Goal: Navigation & Orientation: Find specific page/section

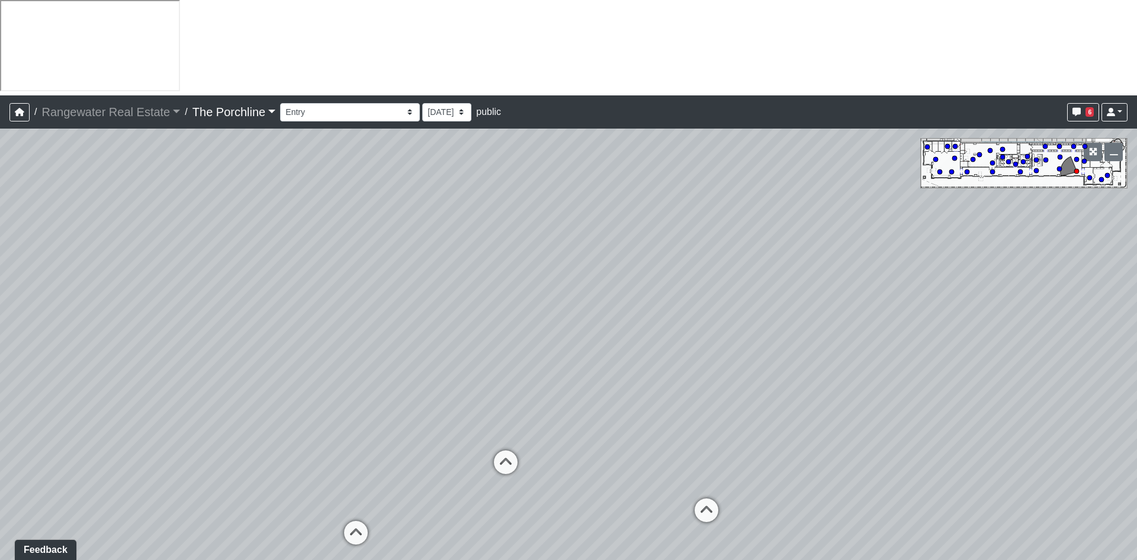
drag, startPoint x: 274, startPoint y: 275, endPoint x: 429, endPoint y: 283, distance: 156.0
click at [429, 283] on div "Loading... Seating Loading... Mailroom Entry Loading... Lounge Entry Loading...…" at bounding box center [568, 392] width 1137 height 527
click at [511, 450] on icon at bounding box center [506, 468] width 36 height 36
drag, startPoint x: 356, startPoint y: 297, endPoint x: 631, endPoint y: 242, distance: 280.3
click at [631, 242] on div "Loading... Seating Loading... Mailroom Entry Loading... Lounge Entry Loading...…" at bounding box center [568, 392] width 1137 height 527
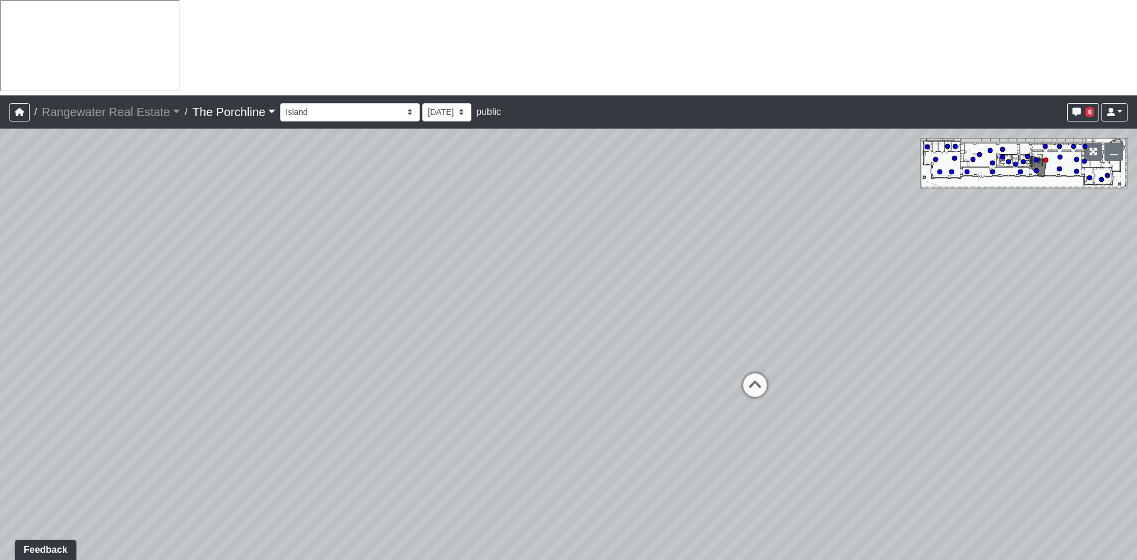
drag, startPoint x: 489, startPoint y: 313, endPoint x: 787, endPoint y: 320, distance: 298.1
click at [812, 320] on div "Loading... Seating Loading... Mailroom Entry Loading... Lounge Entry Loading...…" at bounding box center [568, 392] width 1137 height 527
drag, startPoint x: 413, startPoint y: 323, endPoint x: 832, endPoint y: 327, distance: 418.3
click at [832, 327] on div "Loading... Seating Loading... Mailroom Entry Loading... Lounge Entry Loading...…" at bounding box center [568, 392] width 1137 height 527
drag, startPoint x: 407, startPoint y: 331, endPoint x: 818, endPoint y: 319, distance: 410.7
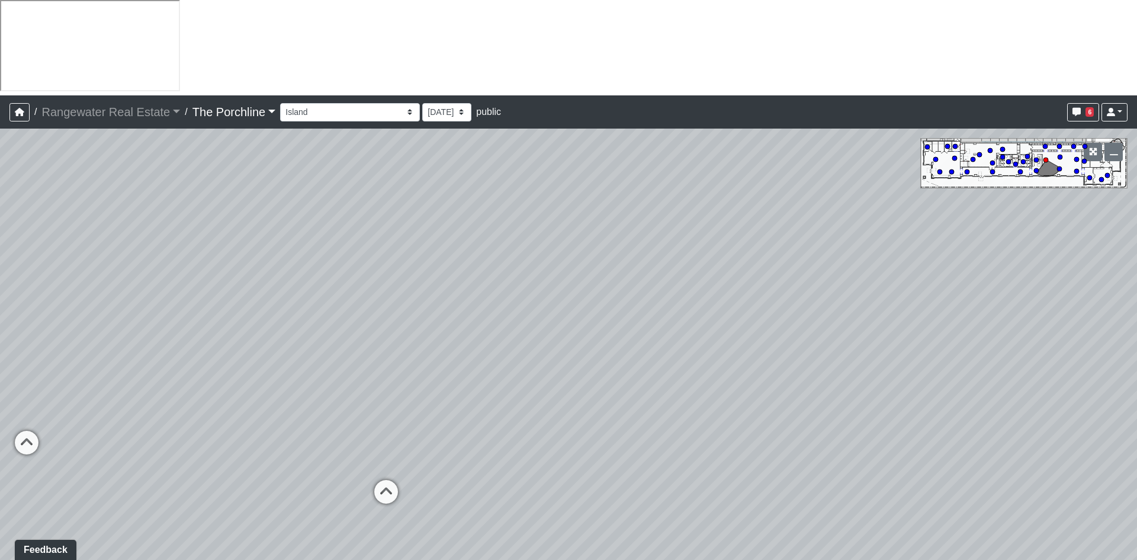
click at [828, 329] on div "Loading... Seating Loading... Mailroom Entry Loading... Lounge Entry Loading...…" at bounding box center [568, 392] width 1137 height 527
drag, startPoint x: 345, startPoint y: 271, endPoint x: 533, endPoint y: 277, distance: 187.9
click at [533, 277] on div "Loading... Seating Loading... Mailroom Entry Loading... Lounge Entry Loading...…" at bounding box center [568, 392] width 1137 height 527
click at [485, 405] on icon at bounding box center [489, 423] width 36 height 36
drag, startPoint x: 341, startPoint y: 263, endPoint x: 813, endPoint y: 291, distance: 472.4
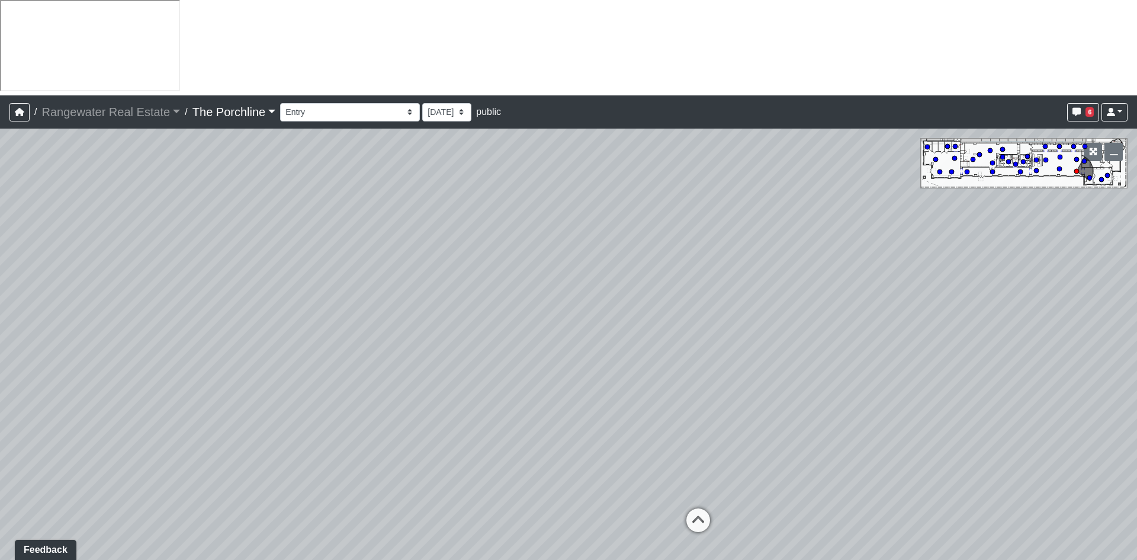
click at [812, 288] on div "Loading... Seating Loading... Mailroom Entry Loading... Lounge Entry Loading...…" at bounding box center [568, 392] width 1137 height 527
drag, startPoint x: 425, startPoint y: 367, endPoint x: 778, endPoint y: 331, distance: 355.4
click at [778, 331] on div "Loading... Seating Loading... Mailroom Entry Loading... Lounge Entry Loading...…" at bounding box center [568, 392] width 1137 height 527
drag, startPoint x: 520, startPoint y: 377, endPoint x: 525, endPoint y: 373, distance: 7.1
click at [520, 463] on icon at bounding box center [527, 481] width 36 height 36
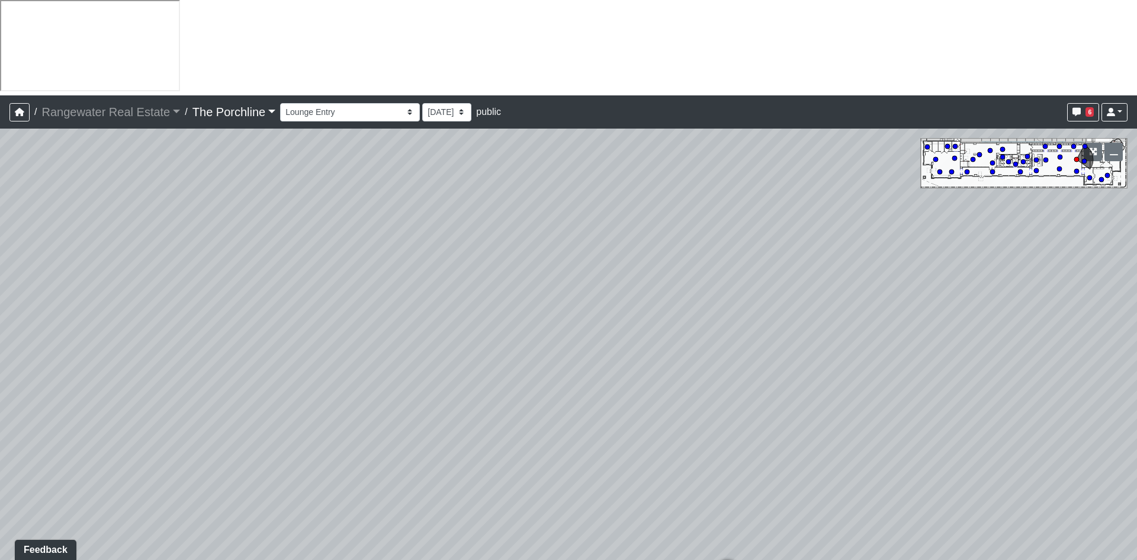
drag, startPoint x: 778, startPoint y: 303, endPoint x: 147, endPoint y: 355, distance: 633.0
click at [147, 355] on div "Loading... Seating Loading... Mailroom Entry Loading... Lounge Entry Loading...…" at bounding box center [568, 392] width 1137 height 527
drag, startPoint x: 695, startPoint y: 363, endPoint x: 496, endPoint y: 351, distance: 199.4
click at [496, 351] on div "Loading... Seating Loading... Mailroom Entry Loading... Lounge Entry Loading...…" at bounding box center [568, 392] width 1137 height 527
drag, startPoint x: 620, startPoint y: 309, endPoint x: 219, endPoint y: 281, distance: 402.1
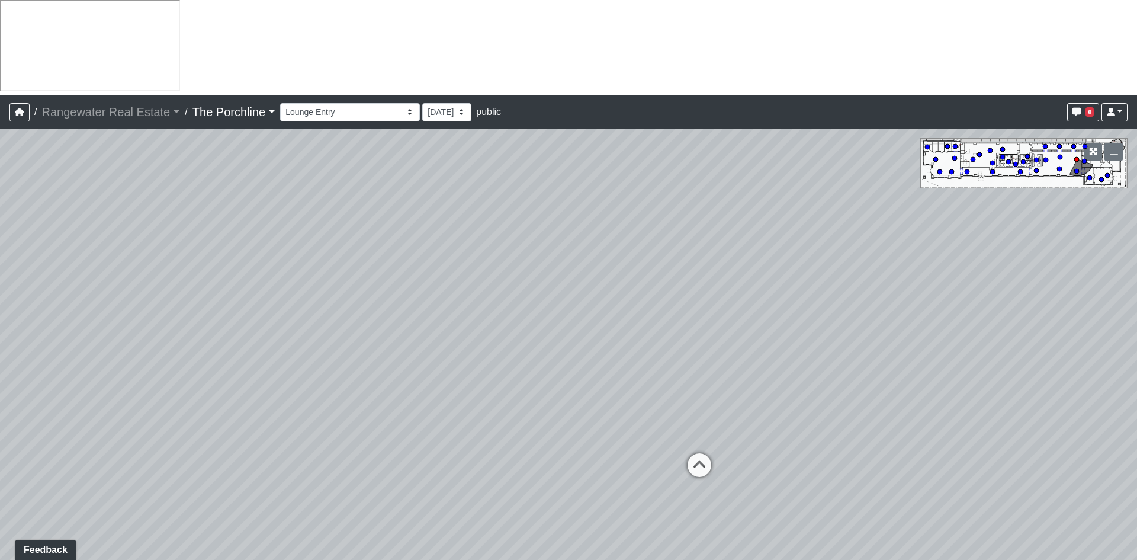
click at [219, 281] on div "Loading... Seating Loading... Mailroom Entry Loading... Lounge Entry Loading...…" at bounding box center [568, 392] width 1137 height 527
drag, startPoint x: 581, startPoint y: 265, endPoint x: 190, endPoint y: 242, distance: 391.1
click at [190, 242] on div "Loading... Seating Loading... Mailroom Entry Loading... Lounge Entry Loading...…" at bounding box center [568, 392] width 1137 height 527
drag, startPoint x: 716, startPoint y: 236, endPoint x: 663, endPoint y: 322, distance: 100.3
click at [663, 322] on div "Loading... Seating Loading... Mailroom Entry Loading... Lounge Entry Loading...…" at bounding box center [568, 392] width 1137 height 527
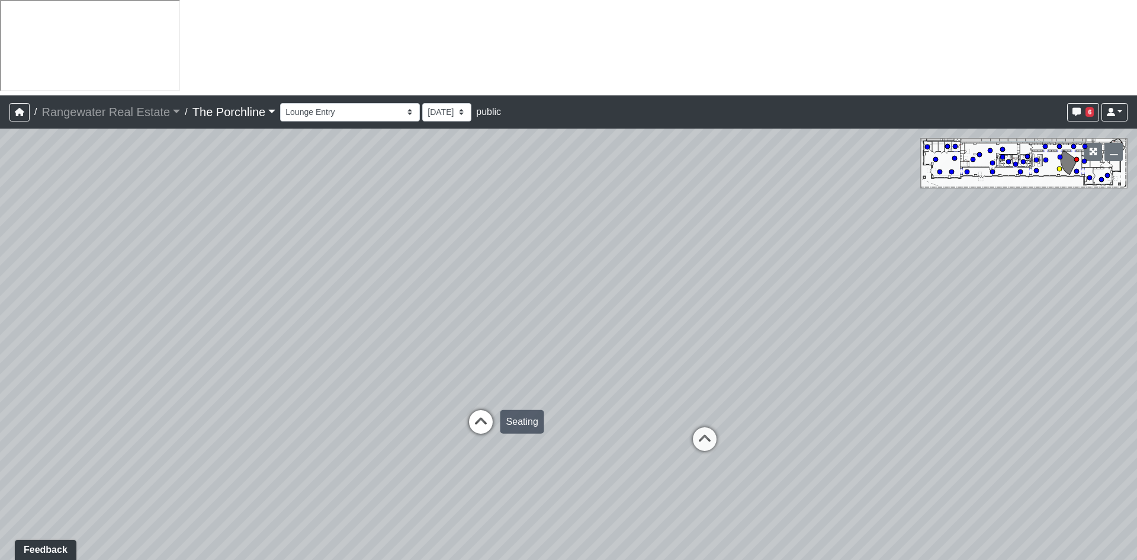
click at [483, 410] on icon at bounding box center [481, 428] width 36 height 36
drag, startPoint x: 720, startPoint y: 244, endPoint x: 541, endPoint y: 246, distance: 178.9
click at [541, 246] on div "Loading... Seating Loading... Mailroom Entry Loading... Lounge Entry Loading...…" at bounding box center [568, 392] width 1137 height 527
click at [419, 411] on icon at bounding box center [427, 429] width 36 height 36
drag, startPoint x: 738, startPoint y: 263, endPoint x: 665, endPoint y: 281, distance: 74.4
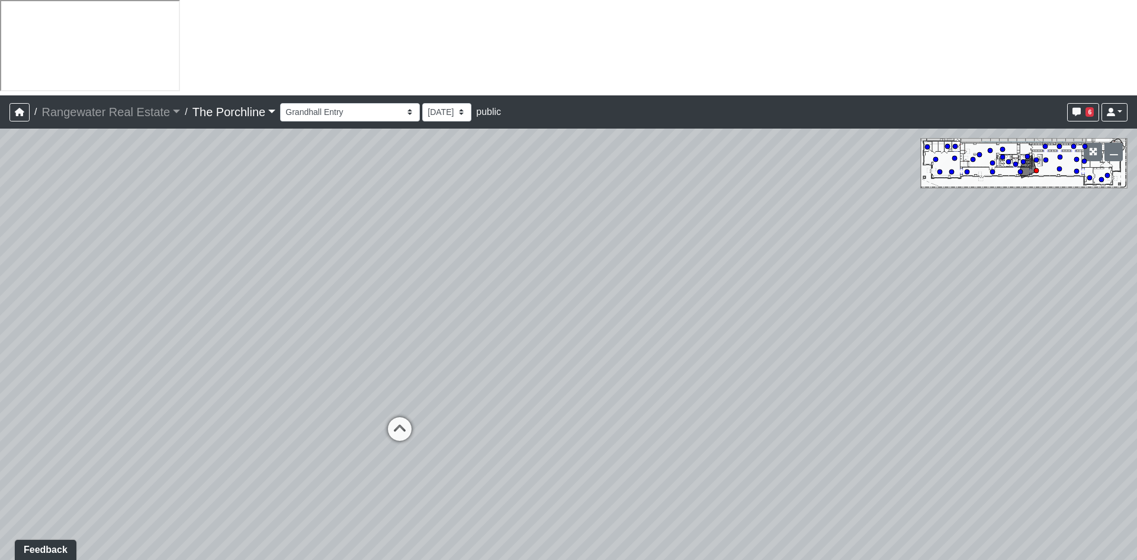
click at [665, 281] on div "Loading... Seating Loading... Mailroom Entry Loading... Lounge Entry Loading...…" at bounding box center [568, 392] width 1137 height 527
drag, startPoint x: 867, startPoint y: 321, endPoint x: 379, endPoint y: 275, distance: 489.7
click at [379, 275] on div "Loading... Seating Loading... Mailroom Entry Loading... Lounge Entry Loading...…" at bounding box center [568, 392] width 1137 height 527
drag, startPoint x: 808, startPoint y: 283, endPoint x: 970, endPoint y: 338, distance: 171.0
click at [966, 338] on div "Loading... Seating Loading... Mailroom Entry Loading... Lounge Entry Loading...…" at bounding box center [568, 392] width 1137 height 527
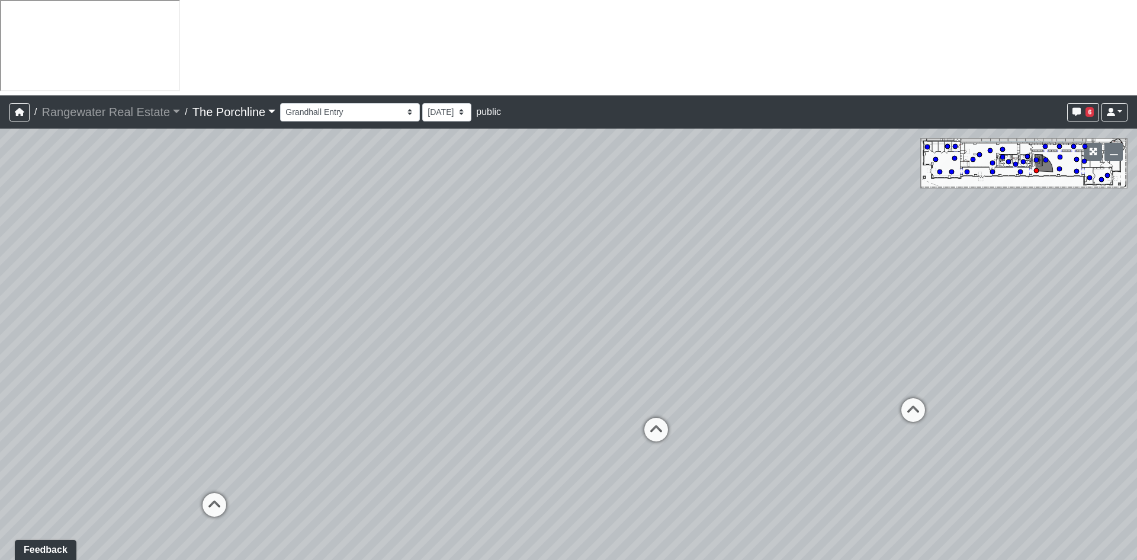
drag, startPoint x: 809, startPoint y: 337, endPoint x: 332, endPoint y: 294, distance: 478.2
click at [282, 291] on div "Loading... Seating Loading... Mailroom Entry Loading... Lounge Entry Loading...…" at bounding box center [568, 392] width 1137 height 527
click at [662, 417] on icon at bounding box center [657, 435] width 36 height 36
drag, startPoint x: 316, startPoint y: 260, endPoint x: 976, endPoint y: 259, distance: 659.9
click at [976, 259] on div "Loading... Seating Loading... Mailroom Entry Loading... Lounge Entry Loading...…" at bounding box center [568, 392] width 1137 height 527
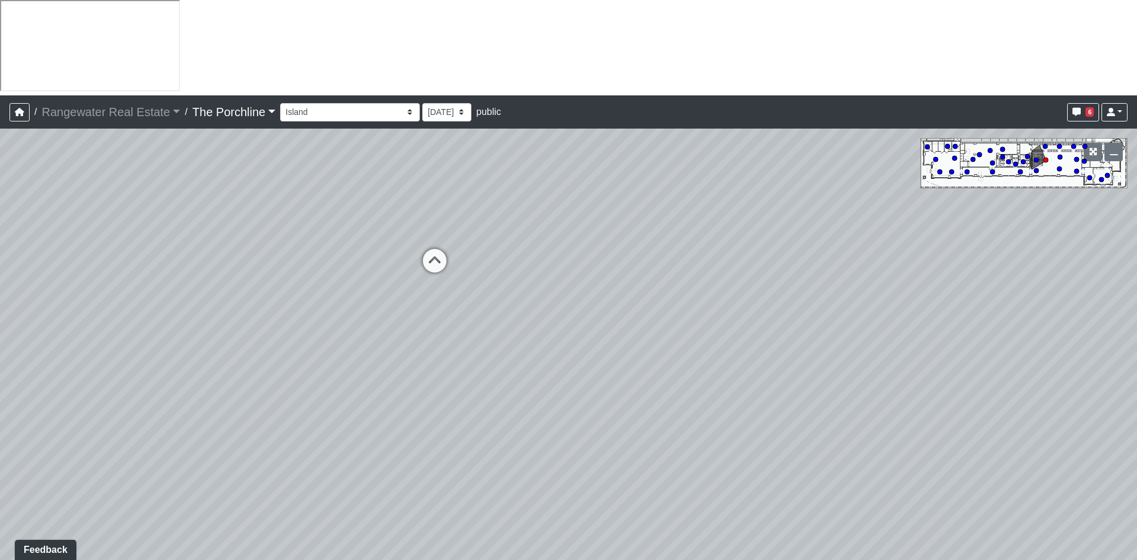
drag, startPoint x: 585, startPoint y: 371, endPoint x: 780, endPoint y: 259, distance: 225.1
click at [780, 259] on div "Loading... Seating Loading... Mailroom Entry Loading... Lounge Entry Loading...…" at bounding box center [568, 392] width 1137 height 527
drag, startPoint x: 496, startPoint y: 351, endPoint x: 738, endPoint y: 411, distance: 248.9
click at [738, 411] on div "Loading... Seating Loading... Mailroom Entry Loading... Lounge Entry Loading...…" at bounding box center [568, 392] width 1137 height 527
drag, startPoint x: 333, startPoint y: 363, endPoint x: 945, endPoint y: 271, distance: 619.4
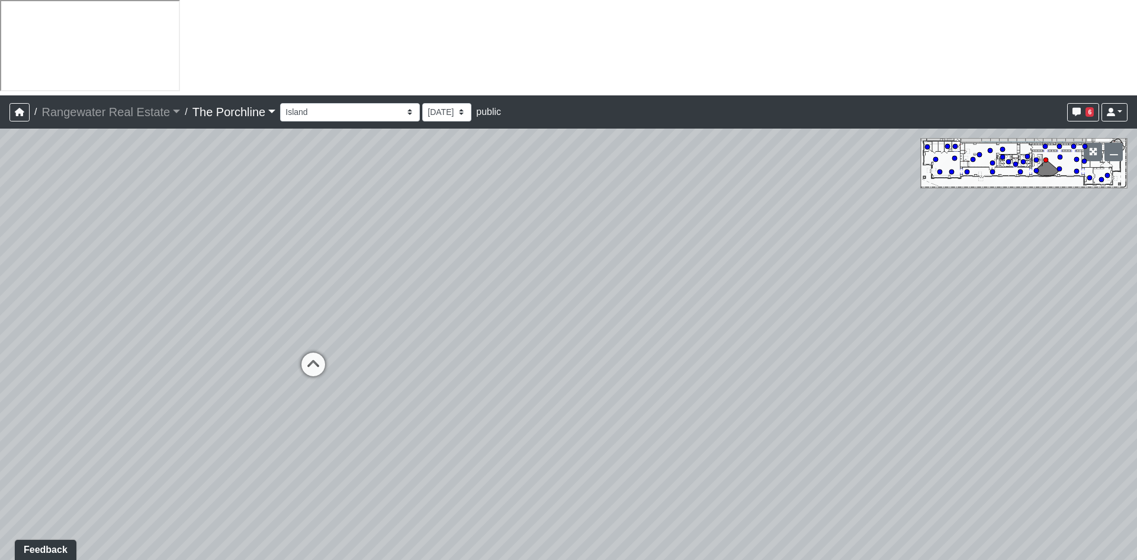
click at [945, 271] on div "Loading... Seating Loading... Mailroom Entry Loading... Lounge Entry Loading...…" at bounding box center [568, 392] width 1137 height 527
click at [318, 352] on icon at bounding box center [314, 370] width 36 height 36
drag, startPoint x: 966, startPoint y: 236, endPoint x: 284, endPoint y: 236, distance: 681.8
click at [286, 236] on div "Loading... Seating Loading... Mailroom Entry Loading... Lounge Entry Loading...…" at bounding box center [568, 392] width 1137 height 527
click at [600, 255] on icon at bounding box center [599, 273] width 36 height 36
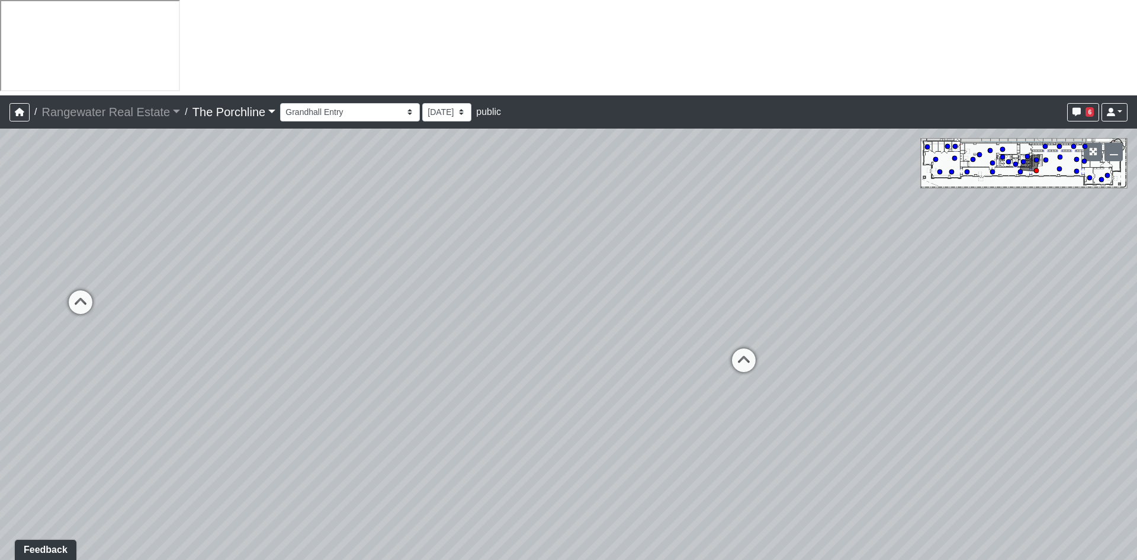
drag, startPoint x: 752, startPoint y: 291, endPoint x: 415, endPoint y: 317, distance: 338.1
click at [303, 307] on div "Loading... Seating Loading... Mailroom Entry Loading... Lounge Entry Loading...…" at bounding box center [568, 392] width 1137 height 527
drag, startPoint x: 774, startPoint y: 184, endPoint x: 338, endPoint y: 259, distance: 442.4
click at [338, 259] on div "Loading... Seating Loading... Mailroom Entry Loading... Lounge Entry Loading...…" at bounding box center [568, 392] width 1137 height 527
click at [862, 432] on icon at bounding box center [863, 450] width 36 height 36
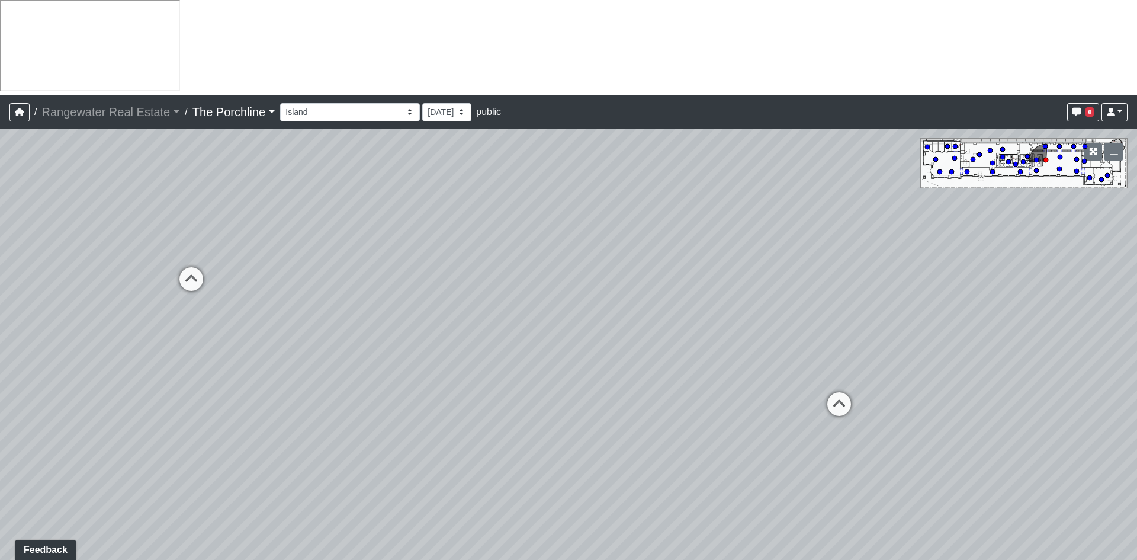
drag, startPoint x: 517, startPoint y: 211, endPoint x: 901, endPoint y: 361, distance: 412.6
click at [1063, 272] on div "Loading... Seating Loading... Mailroom Entry Loading... Lounge Entry Loading...…" at bounding box center [568, 392] width 1137 height 527
drag, startPoint x: 550, startPoint y: 385, endPoint x: 793, endPoint y: 326, distance: 250.0
click at [793, 326] on div "Loading... Seating Loading... Mailroom Entry Loading... Lounge Entry Loading...…" at bounding box center [568, 392] width 1137 height 527
drag, startPoint x: 331, startPoint y: 210, endPoint x: 463, endPoint y: 323, distance: 173.5
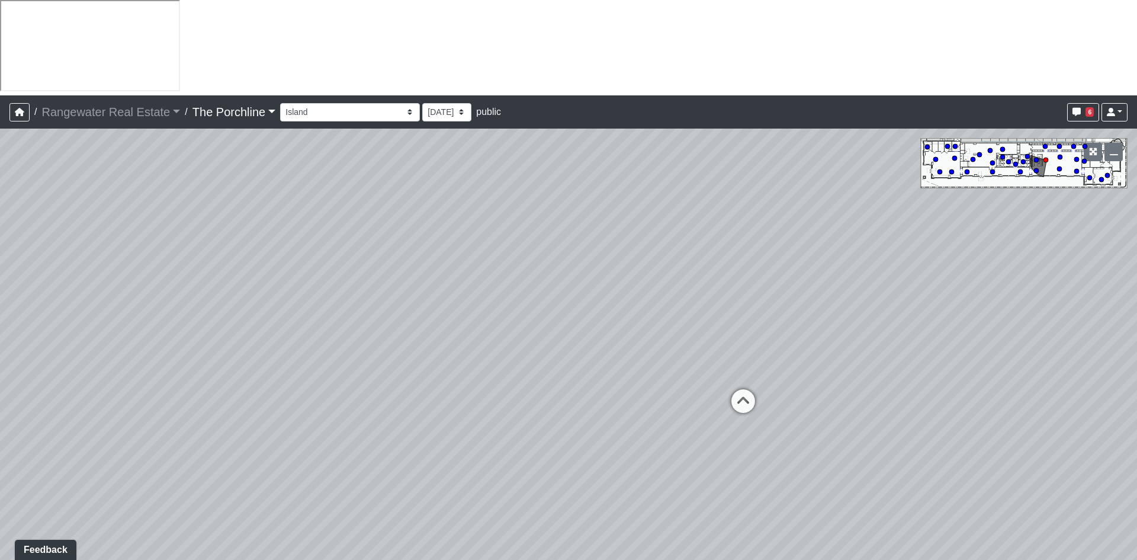
click at [463, 323] on div "Loading... Seating Loading... Mailroom Entry Loading... Lounge Entry Loading...…" at bounding box center [568, 392] width 1137 height 527
drag, startPoint x: 315, startPoint y: 294, endPoint x: 873, endPoint y: 274, distance: 558.4
click at [872, 274] on div "Loading... Seating Loading... Mailroom Entry Loading... Lounge Entry Loading...…" at bounding box center [568, 392] width 1137 height 527
drag, startPoint x: 425, startPoint y: 245, endPoint x: 1059, endPoint y: 278, distance: 635.3
click at [1059, 278] on div "Loading... Seating Loading... Mailroom Entry Loading... Lounge Entry Loading...…" at bounding box center [568, 392] width 1137 height 527
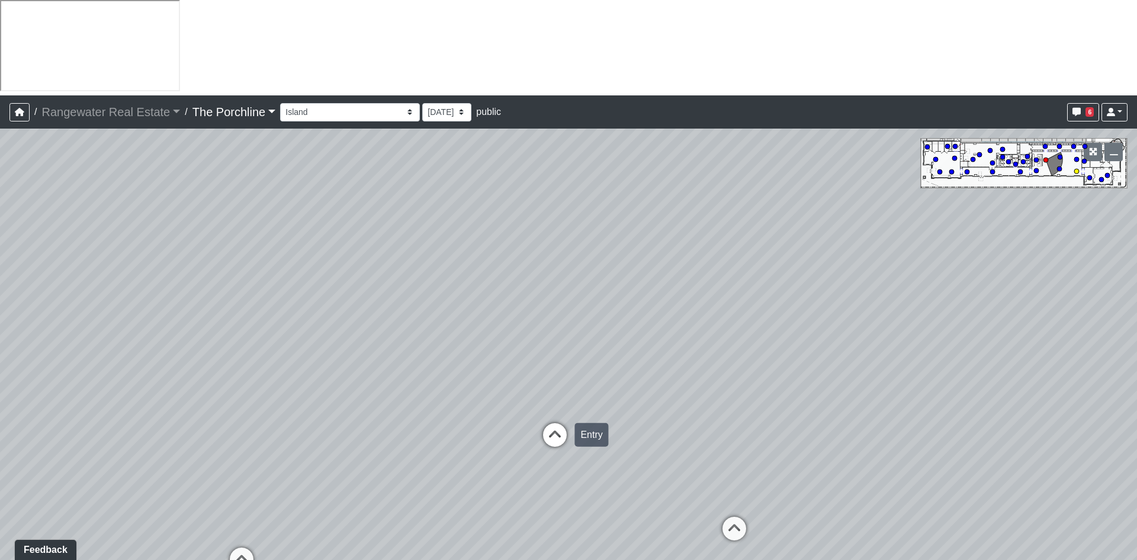
click at [552, 423] on icon at bounding box center [555, 441] width 36 height 36
drag, startPoint x: 472, startPoint y: 296, endPoint x: 862, endPoint y: 304, distance: 390.5
click at [862, 304] on div "Loading... Seating Loading... Mailroom Entry Loading... Lounge Entry Loading...…" at bounding box center [568, 392] width 1137 height 527
drag, startPoint x: 631, startPoint y: 178, endPoint x: 722, endPoint y: 198, distance: 93.4
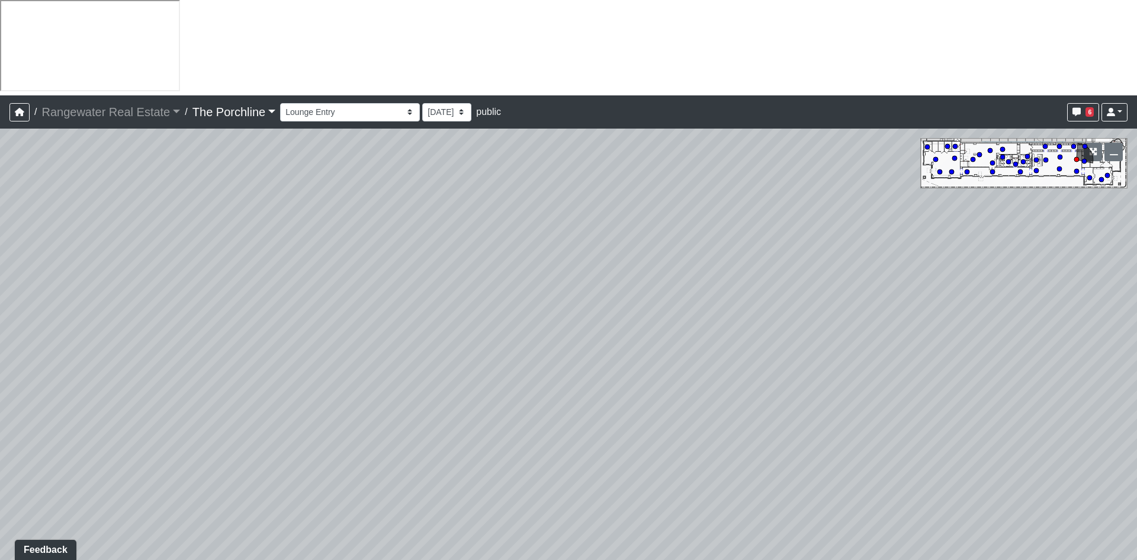
click at [722, 198] on div "Loading... Seating Loading... Mailroom Entry Loading... Lounge Entry Loading...…" at bounding box center [568, 392] width 1137 height 527
drag, startPoint x: 820, startPoint y: 246, endPoint x: 367, endPoint y: 211, distance: 453.9
click at [367, 211] on div "Loading... Seating Loading... Mailroom Entry Loading... Lounge Entry Loading...…" at bounding box center [568, 392] width 1137 height 527
click at [584, 548] on icon at bounding box center [585, 566] width 36 height 36
drag, startPoint x: 873, startPoint y: 268, endPoint x: 707, endPoint y: 449, distance: 245.3
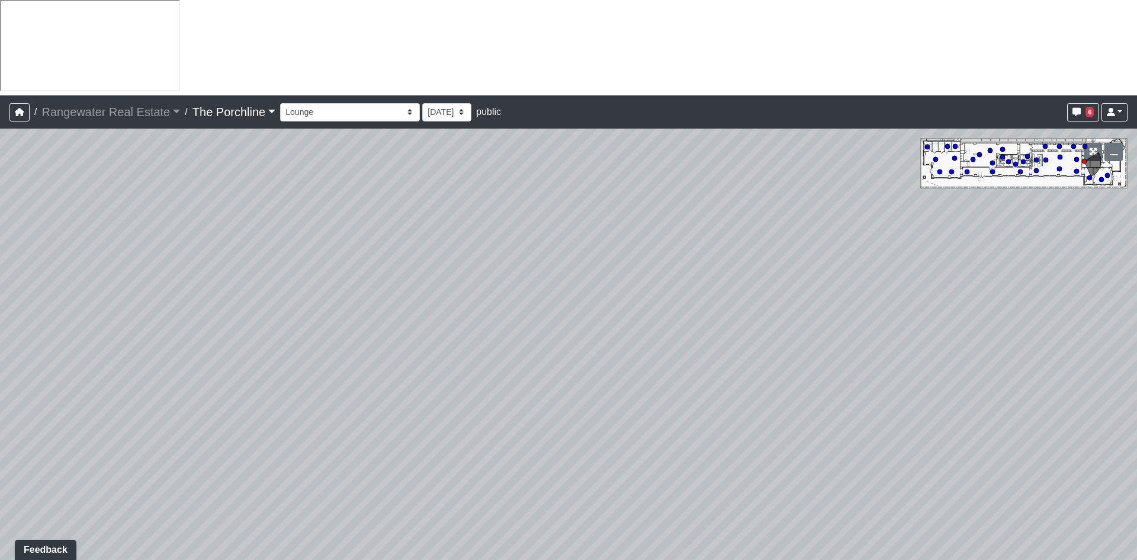
click at [816, 537] on div "Loading... Seating Loading... Mailroom Entry Loading... Lounge Entry Loading...…" at bounding box center [568, 392] width 1137 height 527
drag, startPoint x: 374, startPoint y: 245, endPoint x: 863, endPoint y: 319, distance: 494.9
click at [863, 319] on div "Loading... Seating Loading... Mailroom Entry Loading... Lounge Entry Loading...…" at bounding box center [568, 392] width 1137 height 527
drag, startPoint x: 310, startPoint y: 225, endPoint x: 733, endPoint y: 194, distance: 424.1
click at [737, 200] on div "Loading... Seating Loading... Mailroom Entry Loading... Lounge Entry Loading...…" at bounding box center [568, 392] width 1137 height 527
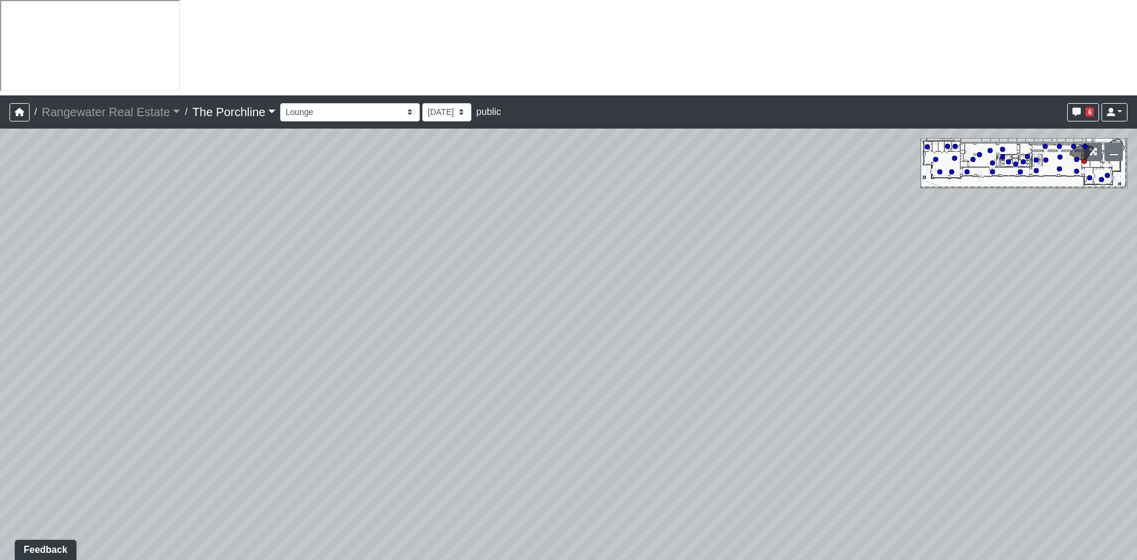
drag, startPoint x: 516, startPoint y: 344, endPoint x: 845, endPoint y: 179, distance: 367.5
click at [845, 179] on div "Loading... Seating Loading... Mailroom Entry Loading... Lounge Entry Loading...…" at bounding box center [568, 392] width 1137 height 527
drag, startPoint x: 515, startPoint y: 315, endPoint x: 736, endPoint y: 169, distance: 265.2
click at [736, 169] on div "Loading... Seating Loading... Mailroom Entry Loading... Lounge Entry Loading...…" at bounding box center [568, 392] width 1137 height 527
click at [513, 498] on icon at bounding box center [516, 516] width 36 height 36
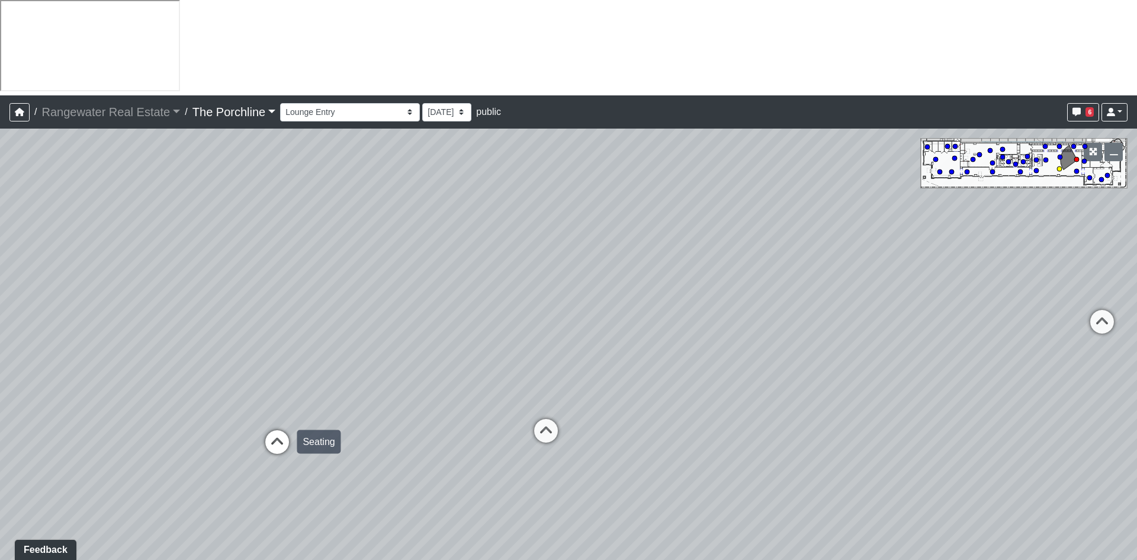
click at [277, 430] on icon at bounding box center [277, 448] width 36 height 36
click at [457, 399] on icon at bounding box center [455, 417] width 36 height 36
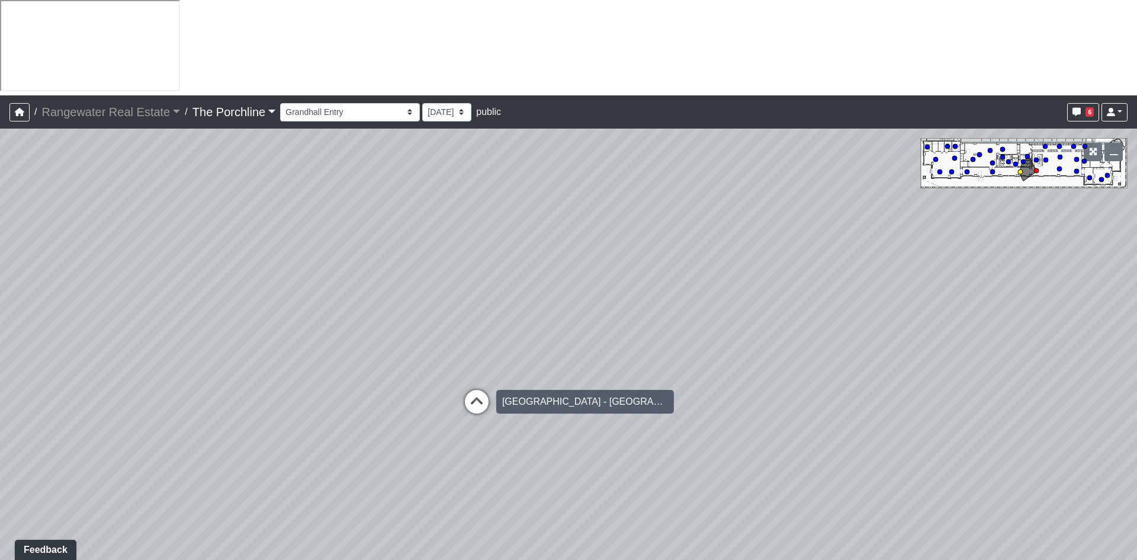
click at [479, 390] on icon at bounding box center [477, 408] width 36 height 36
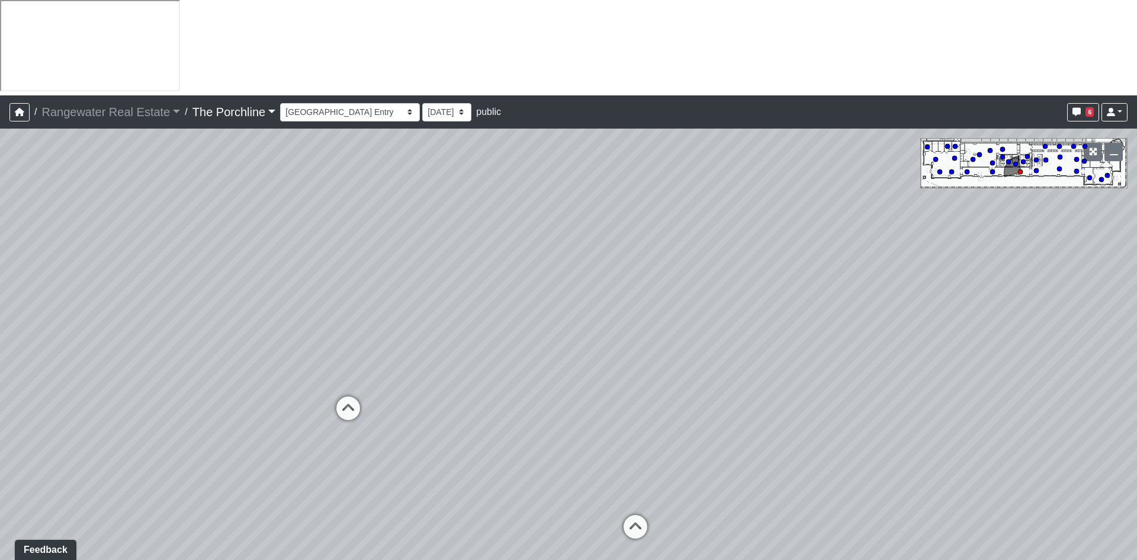
drag, startPoint x: 552, startPoint y: 335, endPoint x: 474, endPoint y: 350, distance: 79.7
click at [474, 350] on div "Loading... Seating Loading... Mailroom Entry Loading... Lounge Entry Loading...…" at bounding box center [568, 392] width 1137 height 527
click at [624, 520] on icon at bounding box center [627, 538] width 36 height 36
drag, startPoint x: 674, startPoint y: 289, endPoint x: 685, endPoint y: 308, distance: 22.4
click at [855, 350] on div "Loading... Seating Loading... Mailroom Entry Loading... Lounge Entry Loading...…" at bounding box center [568, 392] width 1137 height 527
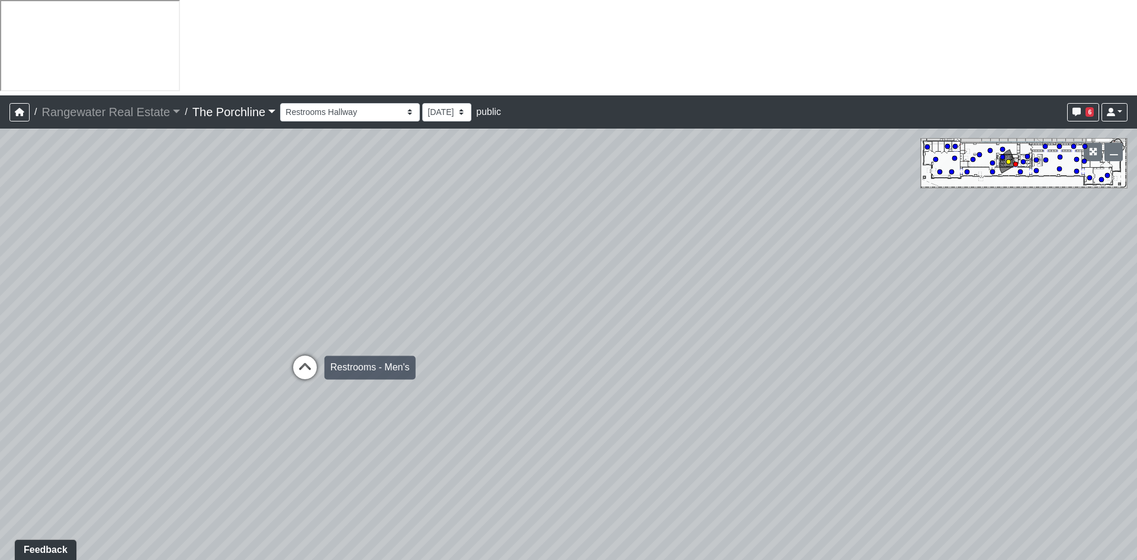
click at [302, 355] on icon at bounding box center [305, 373] width 36 height 36
drag, startPoint x: 221, startPoint y: 292, endPoint x: 804, endPoint y: 295, distance: 583.5
click at [803, 295] on div "Loading... Seating Loading... Mailroom Entry Loading... Lounge Entry Loading...…" at bounding box center [568, 392] width 1137 height 527
drag, startPoint x: 858, startPoint y: 311, endPoint x: 242, endPoint y: 327, distance: 616.3
click at [242, 327] on div "Loading... Seating Loading... Mailroom Entry Loading... Lounge Entry Loading...…" at bounding box center [568, 392] width 1137 height 527
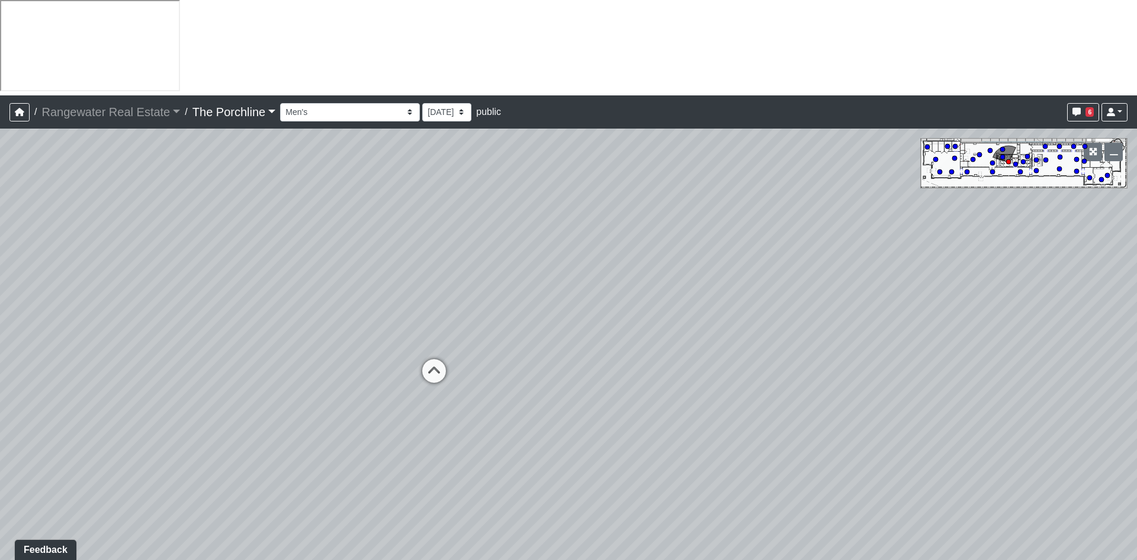
drag, startPoint x: 724, startPoint y: 290, endPoint x: 274, endPoint y: 240, distance: 452.4
click at [274, 240] on div "Loading... Seating Loading... Mailroom Entry Loading... Lounge Entry Loading...…" at bounding box center [568, 392] width 1137 height 527
drag, startPoint x: 689, startPoint y: 246, endPoint x: 26, endPoint y: 201, distance: 664.4
click at [26, 201] on div "Loading... Seating Loading... Mailroom Entry Loading... Lounge Entry Loading...…" at bounding box center [568, 392] width 1137 height 527
drag, startPoint x: 802, startPoint y: 252, endPoint x: 191, endPoint y: 222, distance: 610.9
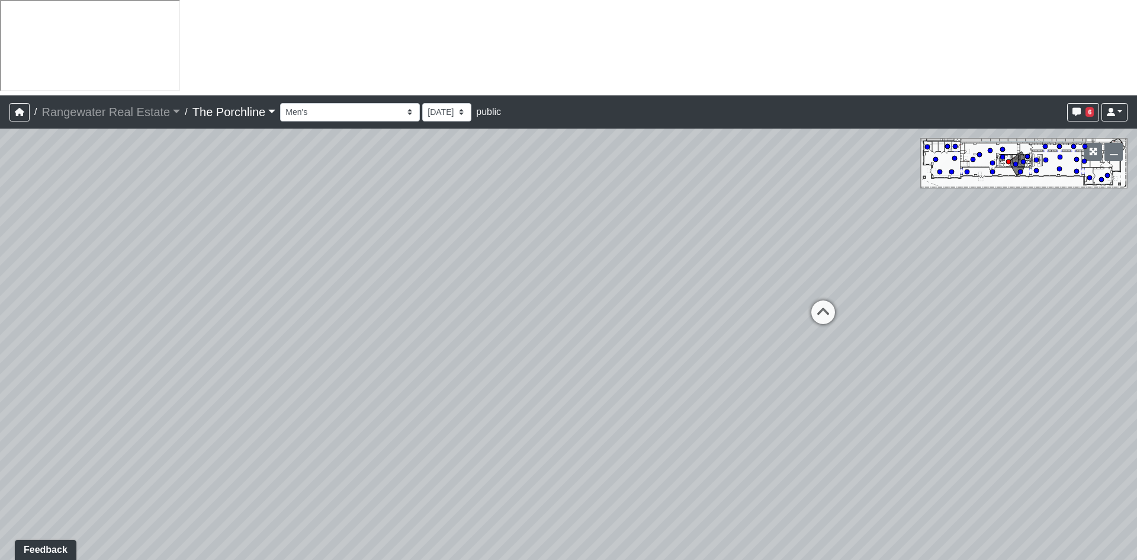
click at [191, 222] on div "Loading... Seating Loading... Mailroom Entry Loading... Lounge Entry Loading...…" at bounding box center [568, 392] width 1137 height 527
click at [658, 289] on icon at bounding box center [664, 307] width 36 height 36
click at [556, 257] on icon at bounding box center [561, 275] width 36 height 36
drag, startPoint x: 446, startPoint y: 254, endPoint x: 1082, endPoint y: 300, distance: 637.3
click at [1069, 299] on div "Loading... Seating Loading... Mailroom Entry Loading... Lounge Entry Loading...…" at bounding box center [568, 392] width 1137 height 527
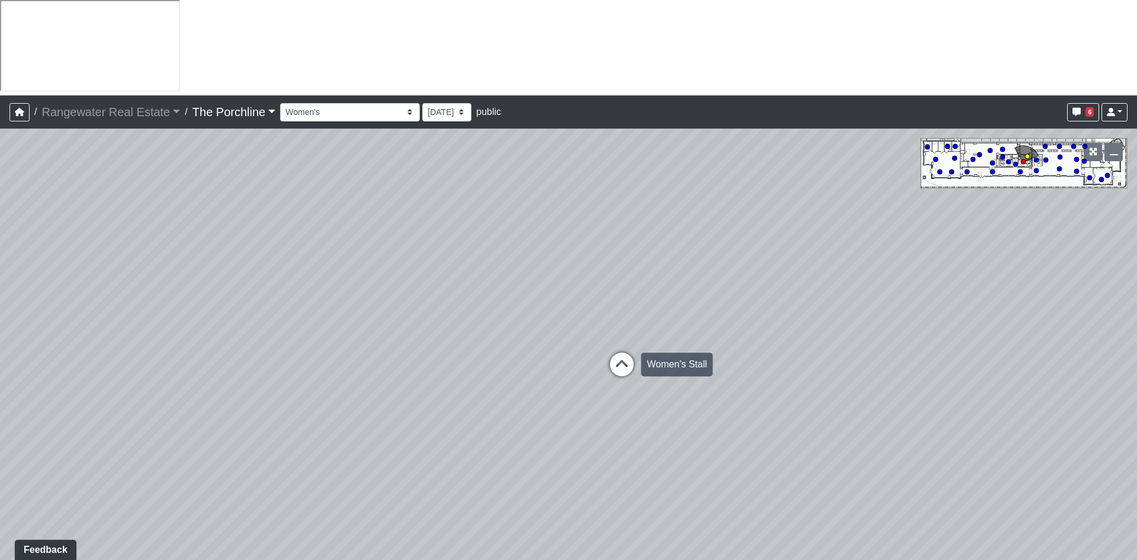
click at [622, 352] on icon at bounding box center [622, 370] width 36 height 36
drag, startPoint x: 950, startPoint y: 306, endPoint x: 913, endPoint y: 378, distance: 81.3
click at [1021, 384] on div "Loading... Seating Loading... Mailroom Entry Loading... Lounge Entry Loading...…" at bounding box center [568, 392] width 1137 height 527
drag, startPoint x: 846, startPoint y: 252, endPoint x: 982, endPoint y: 259, distance: 136.4
click at [1013, 250] on div "Loading... Seating Loading... Mailroom Entry Loading... Lounge Entry Loading...…" at bounding box center [568, 392] width 1137 height 527
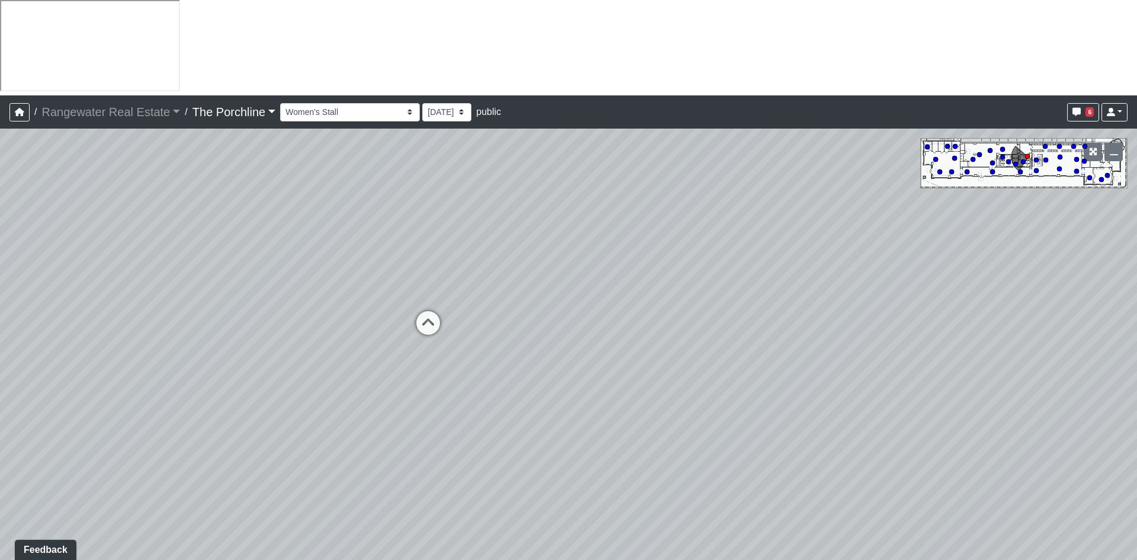
drag, startPoint x: 483, startPoint y: 302, endPoint x: 883, endPoint y: 252, distance: 403.5
click at [883, 252] on div "Loading... Seating Loading... Mailroom Entry Loading... Lounge Entry Loading...…" at bounding box center [568, 392] width 1137 height 527
click at [436, 311] on icon at bounding box center [437, 329] width 36 height 36
click at [428, 281] on icon at bounding box center [426, 299] width 36 height 36
drag, startPoint x: 244, startPoint y: 242, endPoint x: 576, endPoint y: 227, distance: 332.1
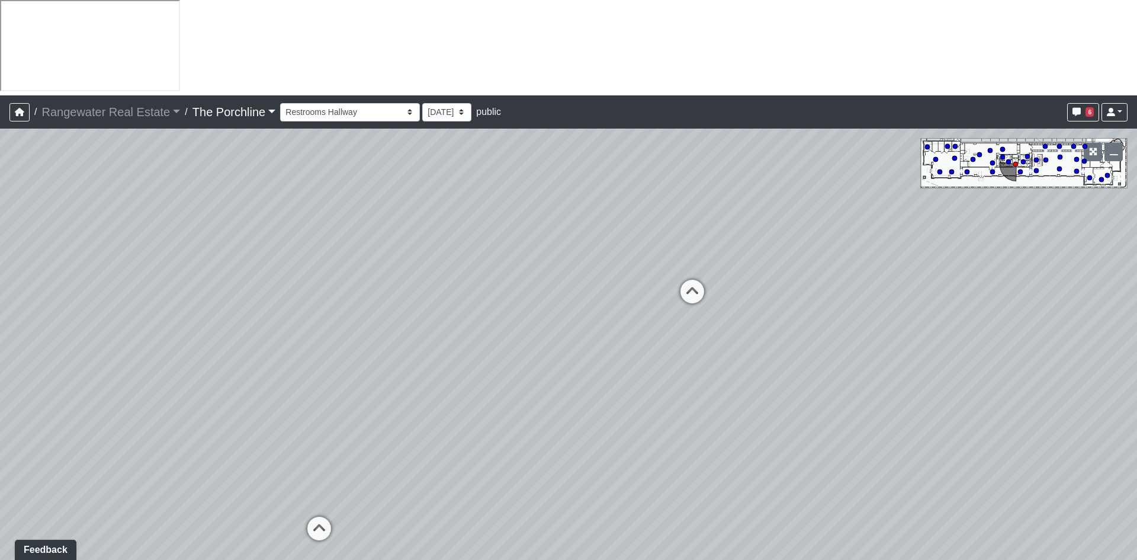
click at [581, 221] on div "Loading... Seating Loading... Mailroom Entry Loading... Lounge Entry Loading...…" at bounding box center [568, 392] width 1137 height 527
click at [358, 504] on icon at bounding box center [359, 522] width 36 height 36
drag, startPoint x: 773, startPoint y: 259, endPoint x: 587, endPoint y: 328, distance: 198.3
click at [533, 314] on div "Loading... Seating Loading... Mailroom Entry Loading... Lounge Entry Loading...…" at bounding box center [568, 392] width 1137 height 527
click at [678, 400] on icon at bounding box center [679, 418] width 36 height 36
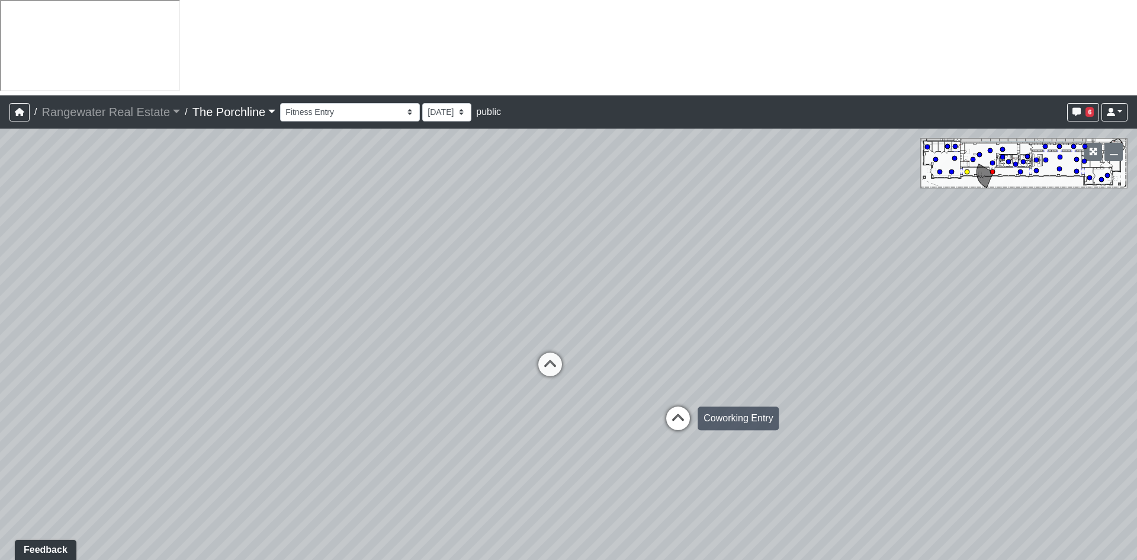
click at [680, 406] on icon at bounding box center [679, 424] width 36 height 36
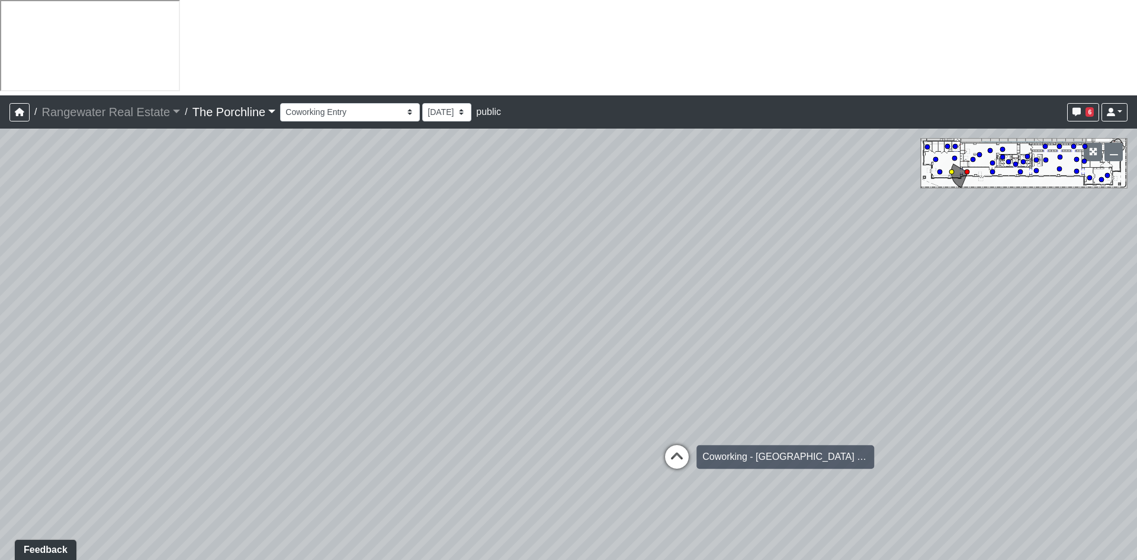
click at [664, 445] on icon at bounding box center [677, 463] width 36 height 36
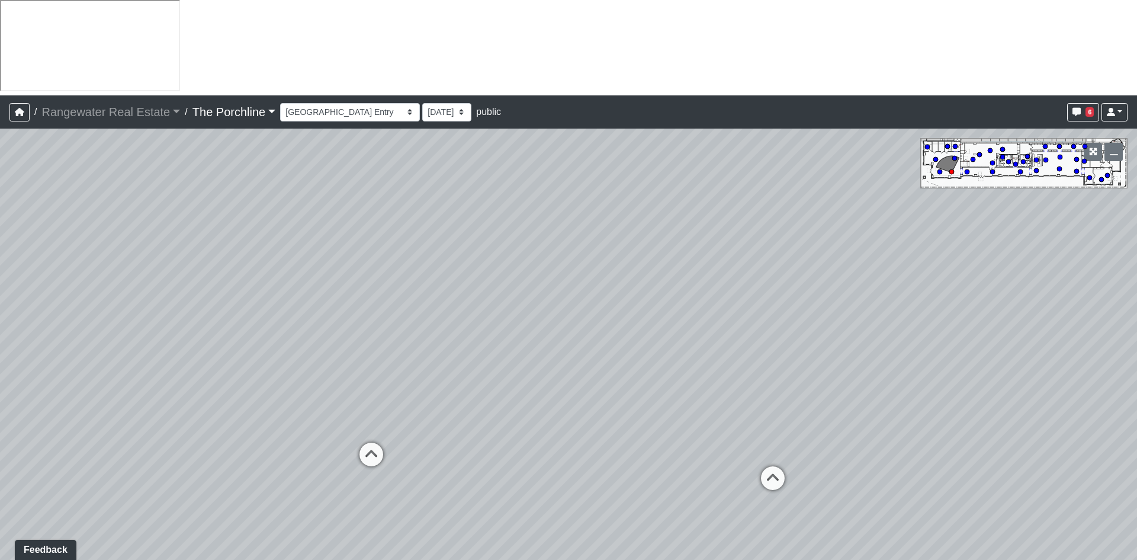
drag, startPoint x: 755, startPoint y: 292, endPoint x: -46, endPoint y: 287, distance: 800.9
click at [0, 287] on html "/ Rangewater Real Estate Rangewater Real Estate Loading... / The Porchline The …" at bounding box center [568, 334] width 1137 height 669
click at [371, 443] on icon at bounding box center [372, 461] width 36 height 36
drag, startPoint x: 777, startPoint y: 307, endPoint x: 272, endPoint y: 322, distance: 505.5
click at [208, 305] on div "Loading... Seating Loading... Mailroom Entry Loading... Lounge Entry Loading...…" at bounding box center [568, 392] width 1137 height 527
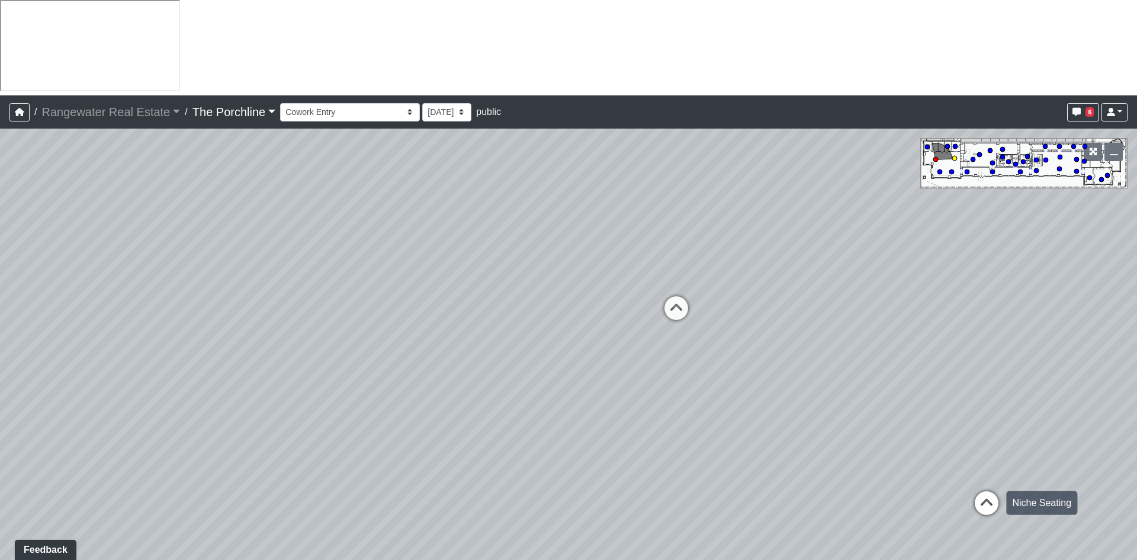
click at [1006, 491] on div "Niche Seating" at bounding box center [1041, 503] width 71 height 24
drag, startPoint x: 516, startPoint y: 323, endPoint x: 860, endPoint y: 309, distance: 344.5
click at [860, 309] on div "Loading... Seating Loading... Mailroom Entry Loading... Lounge Entry Loading...…" at bounding box center [568, 392] width 1137 height 527
drag, startPoint x: 349, startPoint y: 366, endPoint x: 810, endPoint y: 421, distance: 464.7
click at [810, 421] on div "Loading... Seating Loading... Mailroom Entry Loading... Lounge Entry Loading...…" at bounding box center [568, 392] width 1137 height 527
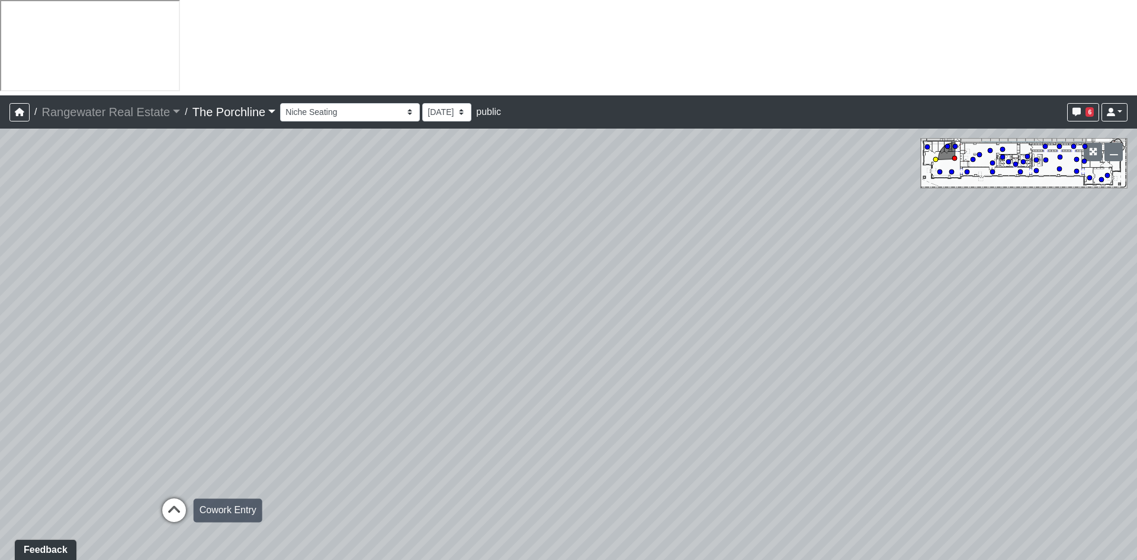
click at [174, 498] on icon at bounding box center [174, 516] width 36 height 36
drag, startPoint x: 794, startPoint y: 345, endPoint x: 464, endPoint y: 329, distance: 330.4
click at [464, 329] on div "Loading... Seating Loading... Mailroom Entry Loading... Lounge Entry Loading...…" at bounding box center [568, 392] width 1137 height 527
drag, startPoint x: 918, startPoint y: 350, endPoint x: 205, endPoint y: 328, distance: 713.0
click at [205, 328] on div "Loading... Seating Loading... Mailroom Entry Loading... Lounge Entry Loading...…" at bounding box center [568, 392] width 1137 height 527
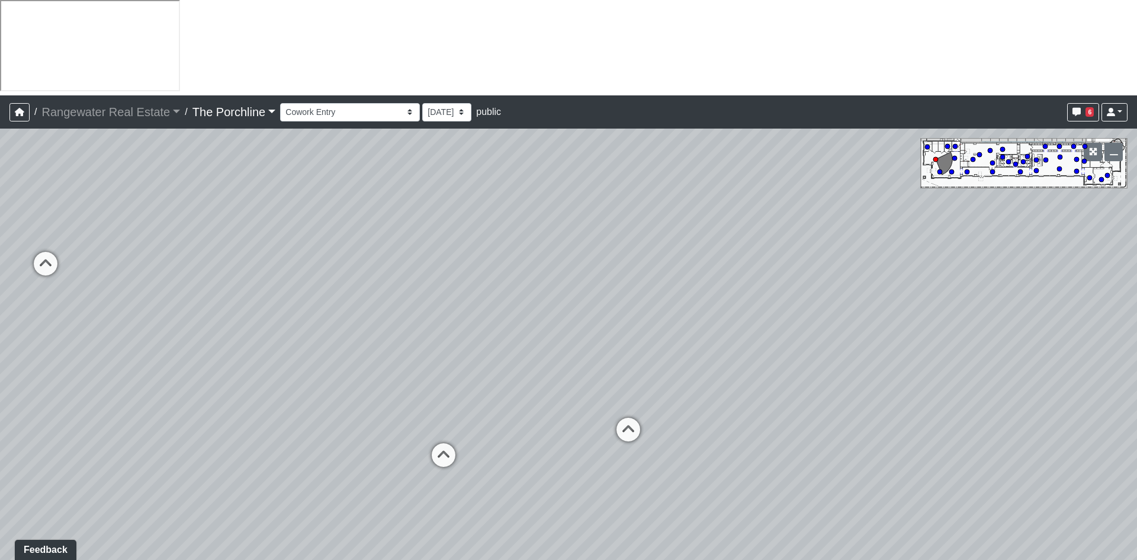
drag, startPoint x: 803, startPoint y: 347, endPoint x: 318, endPoint y: 345, distance: 485.2
click at [318, 345] on div "Loading... Seating Loading... Mailroom Entry Loading... Lounge Entry Loading...…" at bounding box center [568, 392] width 1137 height 527
click at [624, 419] on icon at bounding box center [623, 437] width 36 height 36
click at [428, 448] on icon at bounding box center [431, 466] width 36 height 36
click at [430, 406] on icon at bounding box center [429, 424] width 36 height 36
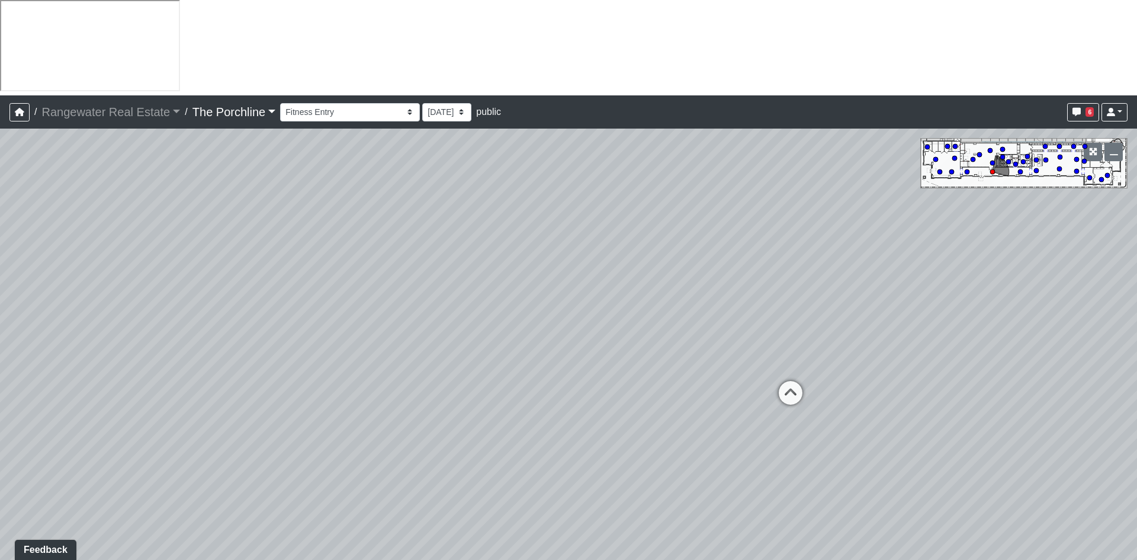
drag, startPoint x: 309, startPoint y: 303, endPoint x: 853, endPoint y: 275, distance: 545.1
click at [852, 275] on div "Loading... Seating Loading... Mailroom Entry Loading... Lounge Entry Loading...…" at bounding box center [568, 392] width 1137 height 527
drag, startPoint x: 508, startPoint y: 328, endPoint x: 800, endPoint y: 342, distance: 292.4
click at [800, 342] on div "Loading... Seating Loading... Mailroom Entry Loading... Lounge Entry Loading...…" at bounding box center [568, 392] width 1137 height 527
click at [536, 412] on icon at bounding box center [533, 430] width 36 height 36
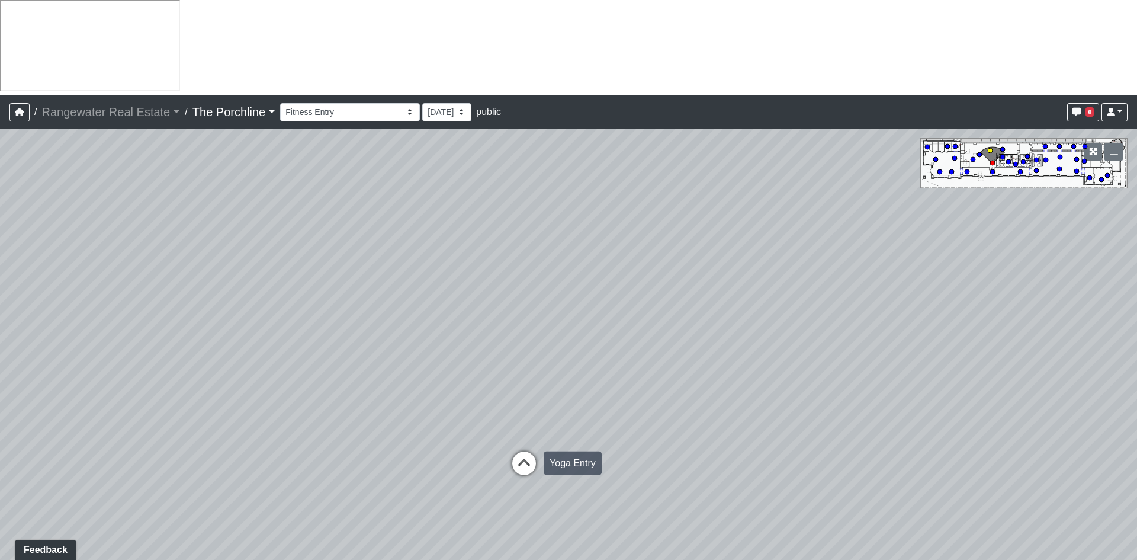
click at [534, 451] on icon at bounding box center [524, 469] width 36 height 36
drag, startPoint x: 875, startPoint y: 301, endPoint x: 320, endPoint y: 300, distance: 555.1
click at [299, 315] on div "Loading... Seating Loading... Mailroom Entry Loading... Lounge Entry Loading...…" at bounding box center [568, 392] width 1137 height 527
drag, startPoint x: 844, startPoint y: 318, endPoint x: 226, endPoint y: 227, distance: 625.1
click at [226, 227] on div "Loading... Seating Loading... Mailroom Entry Loading... Lounge Entry Loading...…" at bounding box center [568, 392] width 1137 height 527
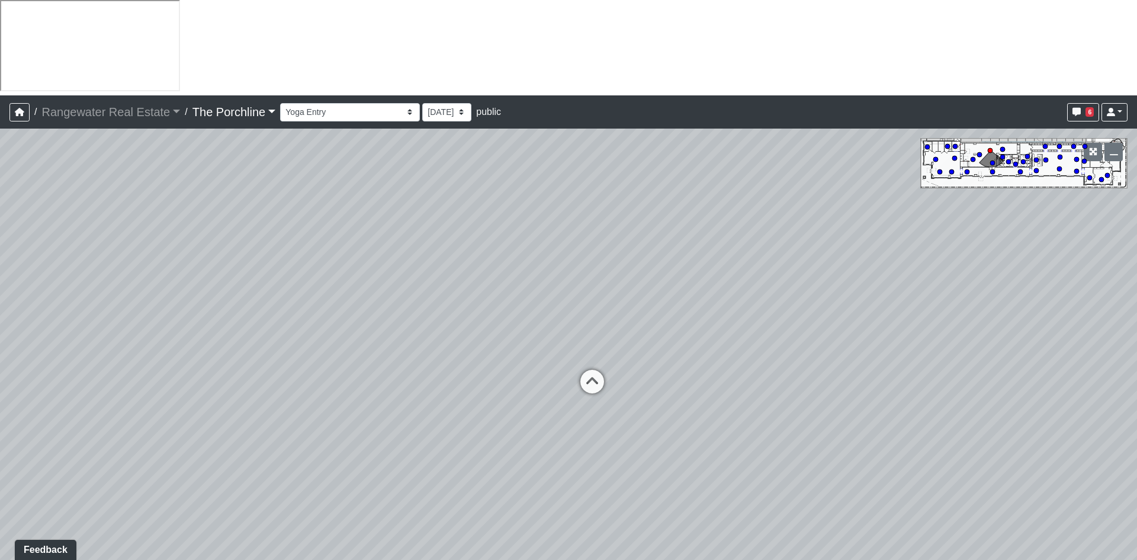
drag, startPoint x: 722, startPoint y: 238, endPoint x: 214, endPoint y: 255, distance: 508.0
click at [197, 255] on div "Loading... Seating Loading... Mailroom Entry Loading... Lounge Entry Loading...…" at bounding box center [568, 392] width 1137 height 527
drag, startPoint x: 723, startPoint y: 242, endPoint x: 1054, endPoint y: 319, distance: 339.4
click at [1055, 319] on div "Loading... Seating Loading... Mailroom Entry Loading... Lounge Entry Loading...…" at bounding box center [568, 392] width 1137 height 527
drag, startPoint x: 482, startPoint y: 382, endPoint x: 765, endPoint y: 344, distance: 285.7
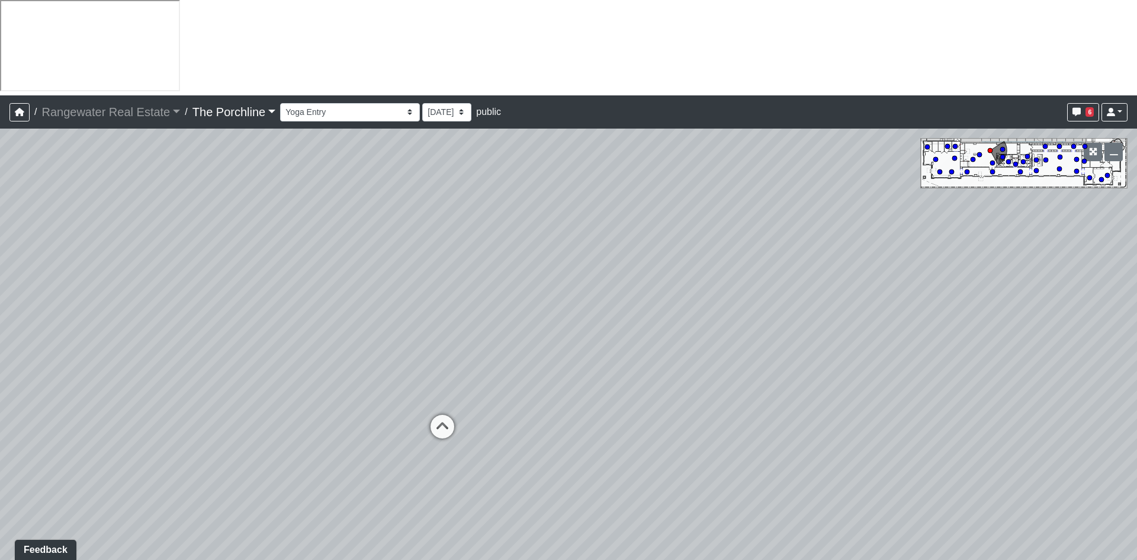
click at [765, 344] on div "Loading... Seating Loading... Mailroom Entry Loading... Lounge Entry Loading...…" at bounding box center [568, 392] width 1137 height 527
drag, startPoint x: 581, startPoint y: 166, endPoint x: 366, endPoint y: 281, distance: 243.0
click at [366, 281] on div "Loading... Seating Loading... Mailroom Entry Loading... Lounge Entry Loading...…" at bounding box center [568, 392] width 1137 height 527
drag, startPoint x: 973, startPoint y: 261, endPoint x: 544, endPoint y: 228, distance: 429.6
click at [544, 228] on div "Loading... Seating Loading... Mailroom Entry Loading... Lounge Entry Loading...…" at bounding box center [568, 392] width 1137 height 527
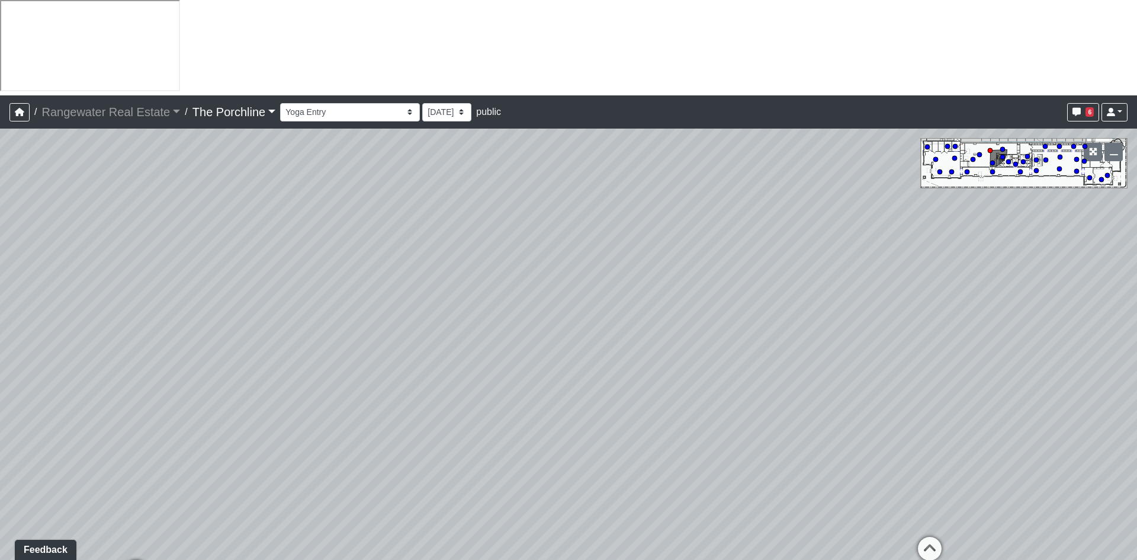
drag, startPoint x: 437, startPoint y: 243, endPoint x: 1031, endPoint y: 280, distance: 595.3
click at [1065, 272] on div "Loading... Seating Loading... Mailroom Entry Loading... Lounge Entry Loading...…" at bounding box center [568, 392] width 1137 height 527
drag, startPoint x: 572, startPoint y: 251, endPoint x: 982, endPoint y: 249, distance: 410.5
click at [982, 249] on div "Loading... Seating Loading... Mailroom Entry Loading... Lounge Entry Loading...…" at bounding box center [568, 392] width 1137 height 527
drag, startPoint x: 543, startPoint y: 282, endPoint x: 1097, endPoint y: 300, distance: 554.8
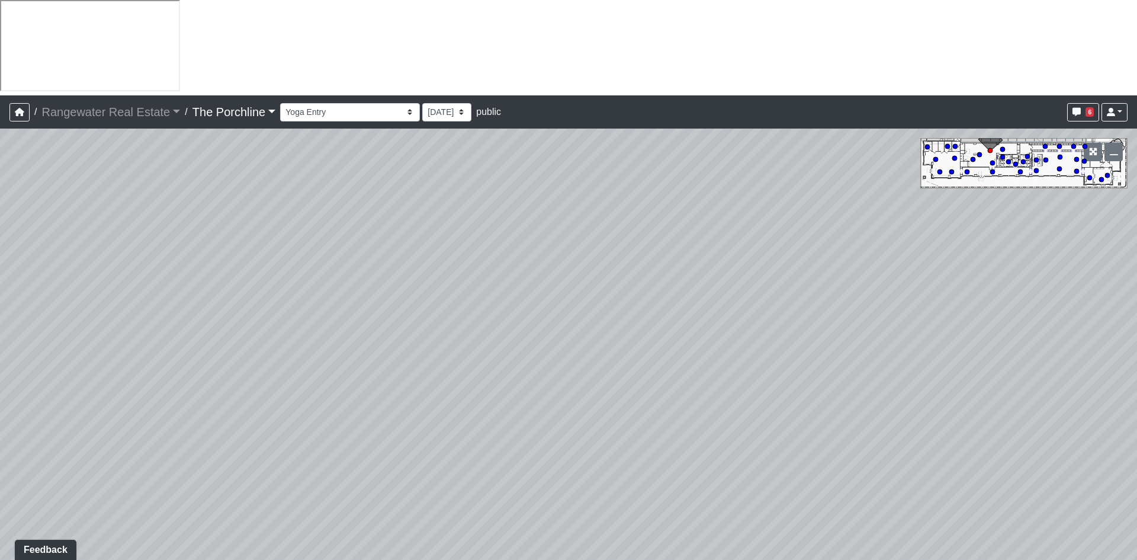
click at [1097, 300] on div "Loading... Seating Loading... Mailroom Entry Loading... Lounge Entry Loading...…" at bounding box center [568, 392] width 1137 height 527
drag, startPoint x: 290, startPoint y: 253, endPoint x: 143, endPoint y: 308, distance: 157.5
click at [143, 308] on div "Loading... Seating Loading... Mailroom Entry Loading... Lounge Entry Loading...…" at bounding box center [568, 392] width 1137 height 527
drag, startPoint x: 330, startPoint y: 210, endPoint x: 767, endPoint y: 156, distance: 440.4
click at [767, 156] on div "Loading... Seating Loading... Mailroom Entry Loading... Lounge Entry Loading...…" at bounding box center [568, 392] width 1137 height 527
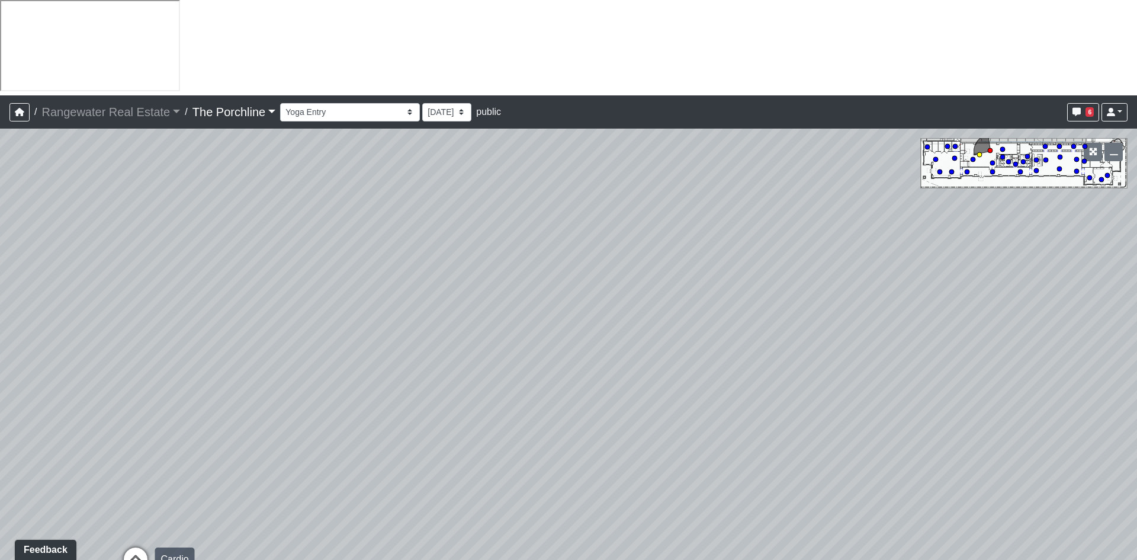
click at [139, 547] on icon at bounding box center [136, 565] width 36 height 36
drag, startPoint x: 777, startPoint y: 333, endPoint x: 28, endPoint y: 354, distance: 749.1
click at [28, 354] on div "Loading... Seating Loading... Mailroom Entry Loading... Lounge Entry Loading...…" at bounding box center [568, 392] width 1137 height 527
drag, startPoint x: 918, startPoint y: 262, endPoint x: 444, endPoint y: 263, distance: 473.9
click at [444, 263] on div "Loading... Seating Loading... Mailroom Entry Loading... Lounge Entry Loading...…" at bounding box center [568, 392] width 1137 height 527
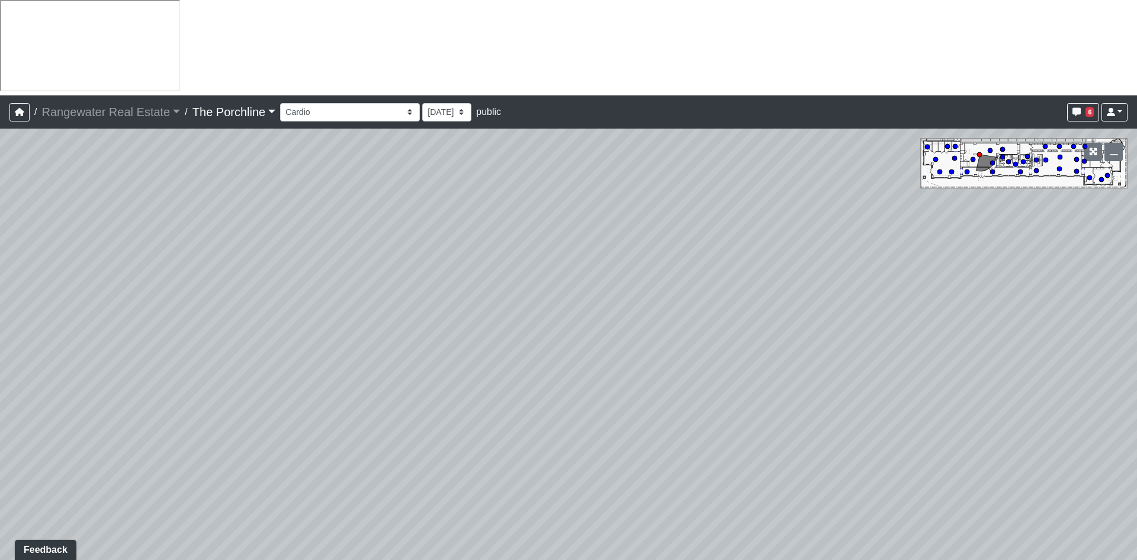
drag, startPoint x: 866, startPoint y: 301, endPoint x: 183, endPoint y: 275, distance: 683.5
click at [183, 275] on div "Loading... Seating Loading... Mailroom Entry Loading... Lounge Entry Loading...…" at bounding box center [568, 392] width 1137 height 527
click at [461, 332] on div "Loading... Seating Loading... Mailroom Entry Loading... Lounge Entry Loading...…" at bounding box center [568, 392] width 1137 height 527
click at [520, 340] on div "Loading... Seating Loading... Mailroom Entry Loading... Lounge Entry Loading...…" at bounding box center [568, 392] width 1137 height 527
drag, startPoint x: 498, startPoint y: 323, endPoint x: 652, endPoint y: 301, distance: 155.7
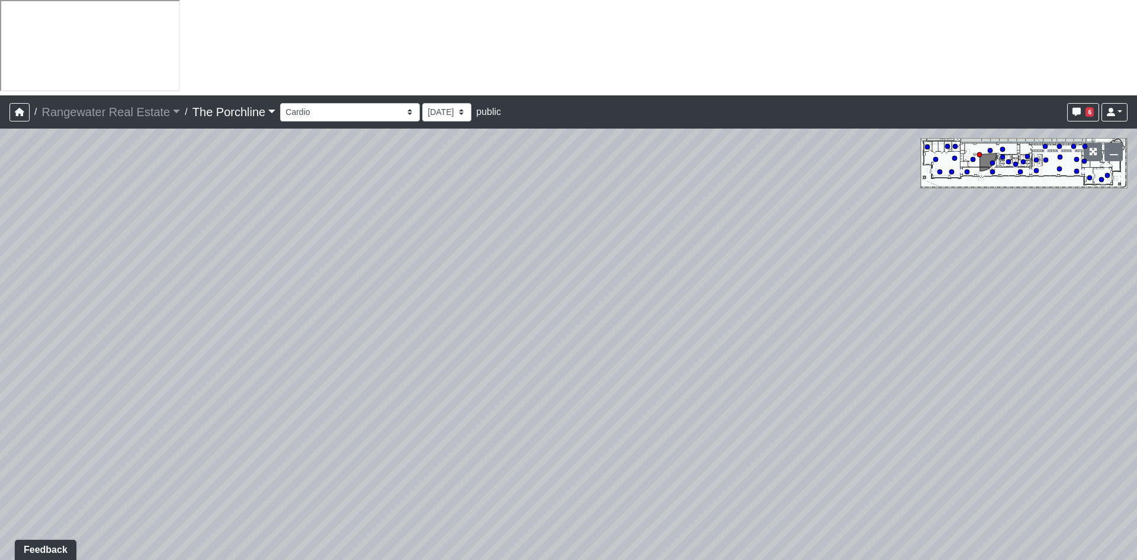
click at [653, 301] on div "Loading... Seating Loading... Mailroom Entry Loading... Lounge Entry Loading...…" at bounding box center [568, 392] width 1137 height 527
drag, startPoint x: 172, startPoint y: 379, endPoint x: 381, endPoint y: 313, distance: 218.6
click at [174, 464] on icon at bounding box center [173, 482] width 36 height 36
drag, startPoint x: 752, startPoint y: 260, endPoint x: 143, endPoint y: 329, distance: 612.8
click at [143, 329] on div "Loading... Seating Loading... Mailroom Entry Loading... Lounge Entry Loading...…" at bounding box center [568, 392] width 1137 height 527
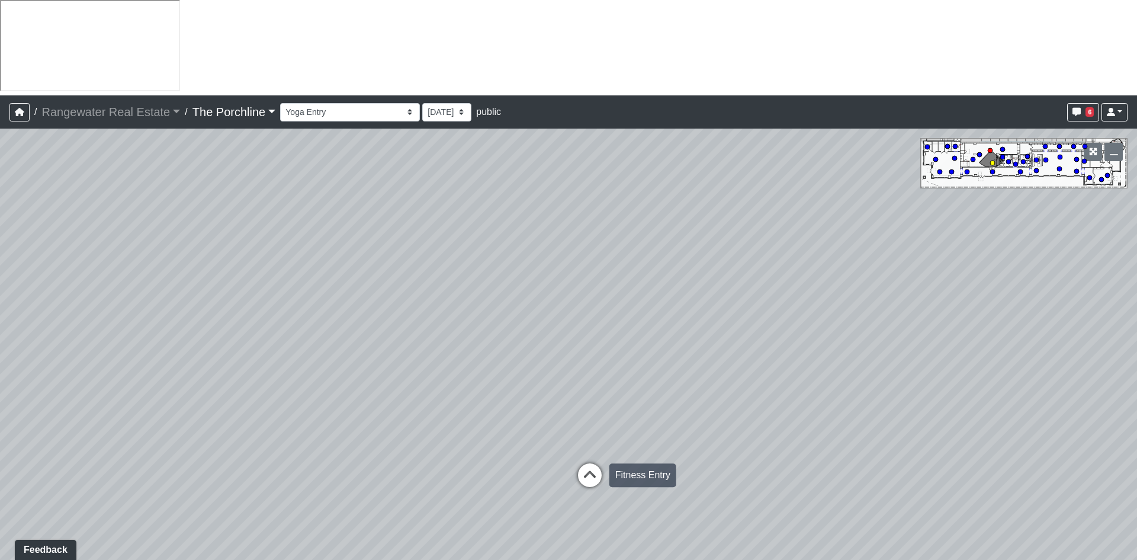
click at [592, 463] on icon at bounding box center [590, 481] width 36 height 36
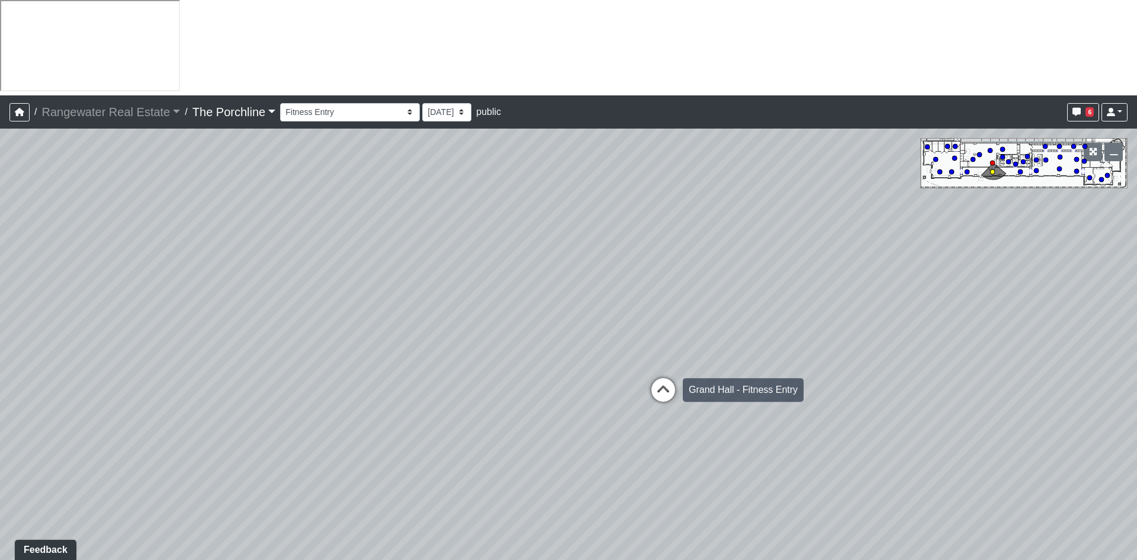
click at [664, 378] on icon at bounding box center [664, 396] width 36 height 36
drag, startPoint x: 302, startPoint y: 306, endPoint x: 1015, endPoint y: 389, distance: 718.6
click at [1015, 389] on div "Loading... Seating Loading... Mailroom Entry Loading... Lounge Entry Loading...…" at bounding box center [568, 392] width 1137 height 527
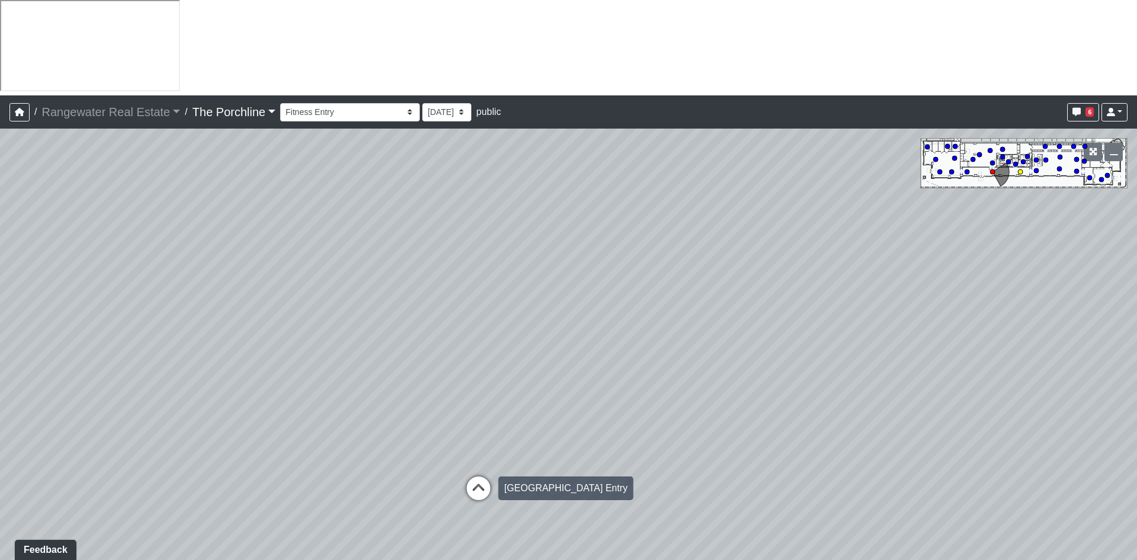
click at [480, 476] on icon at bounding box center [479, 494] width 36 height 36
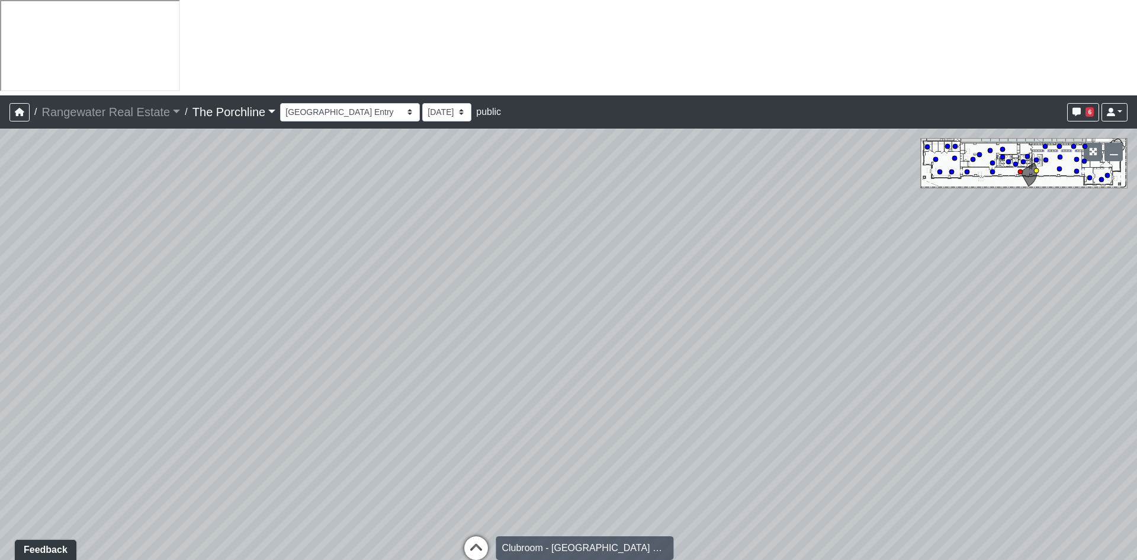
click at [475, 536] on icon at bounding box center [477, 554] width 36 height 36
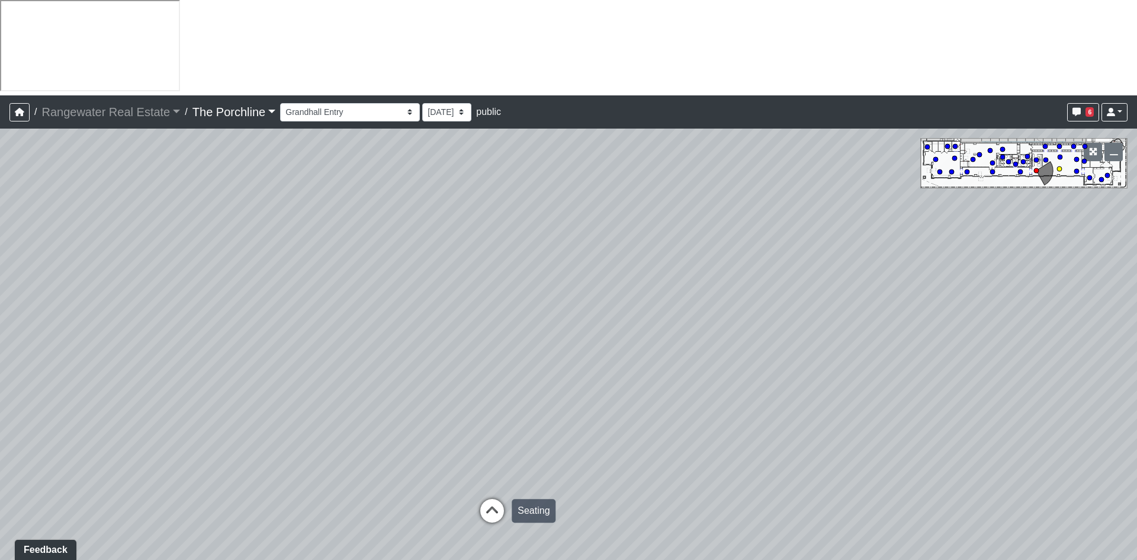
click at [493, 499] on icon at bounding box center [493, 517] width 36 height 36
click at [549, 505] on div "Loading... Entry" at bounding box center [548, 523] width 36 height 36
click at [371, 423] on icon at bounding box center [371, 441] width 36 height 36
drag, startPoint x: 450, startPoint y: 418, endPoint x: 588, endPoint y: 585, distance: 216.2
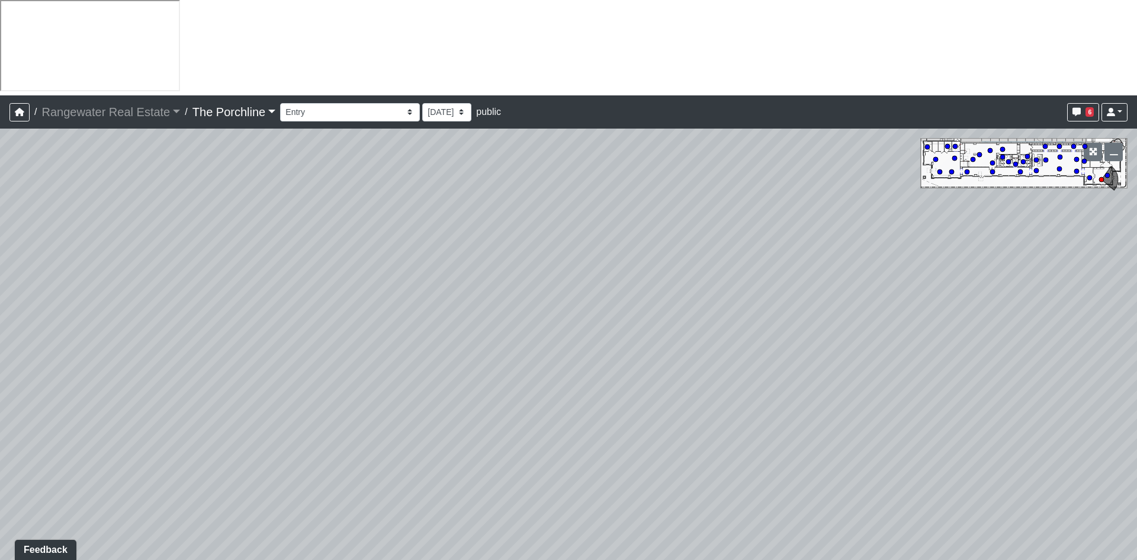
click at [588, 559] on html "/ Rangewater Real Estate Rangewater Real Estate Loading... / The Porchline The …" at bounding box center [568, 334] width 1137 height 669
drag, startPoint x: 390, startPoint y: 386, endPoint x: 643, endPoint y: 318, distance: 261.5
click at [697, 301] on div "Loading... Seating Loading... Mailroom Entry Loading... Lounge Entry Loading...…" at bounding box center [568, 392] width 1137 height 527
drag, startPoint x: 435, startPoint y: 379, endPoint x: 607, endPoint y: 187, distance: 257.6
click at [607, 187] on div "Loading... Seating Loading... Mailroom Entry Loading... Lounge Entry Loading...…" at bounding box center [568, 392] width 1137 height 527
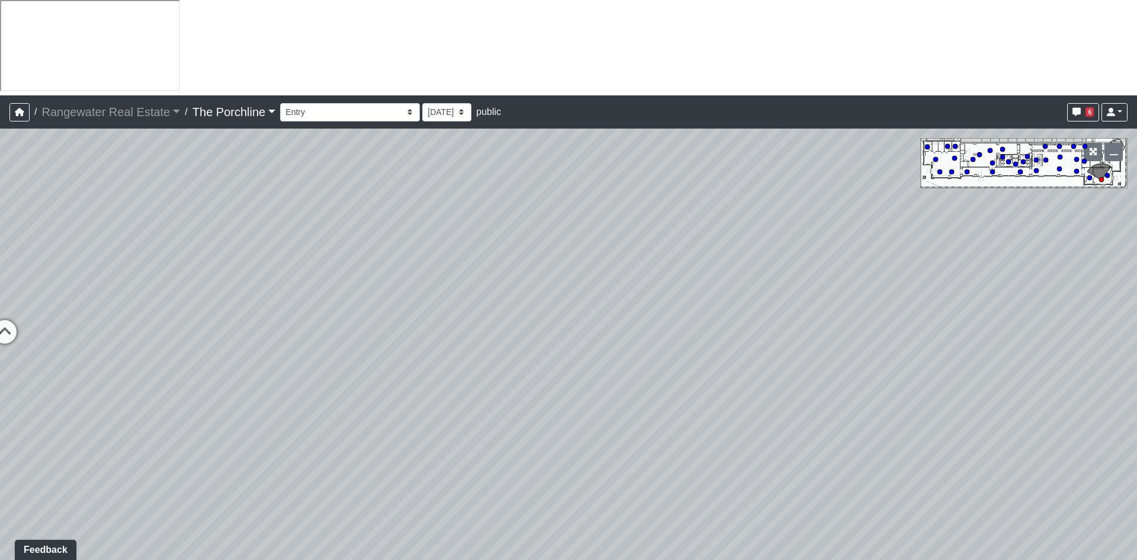
drag, startPoint x: 403, startPoint y: 377, endPoint x: 777, endPoint y: 197, distance: 414.9
click at [777, 197] on div "Loading... Seating Loading... Mailroom Entry Loading... Lounge Entry Loading...…" at bounding box center [568, 392] width 1137 height 527
drag, startPoint x: 460, startPoint y: 345, endPoint x: 812, endPoint y: 415, distance: 359.2
click at [812, 415] on div "Loading... Seating Loading... Mailroom Entry Loading... Lounge Entry Loading...…" at bounding box center [568, 392] width 1137 height 527
click at [429, 374] on icon at bounding box center [430, 392] width 36 height 36
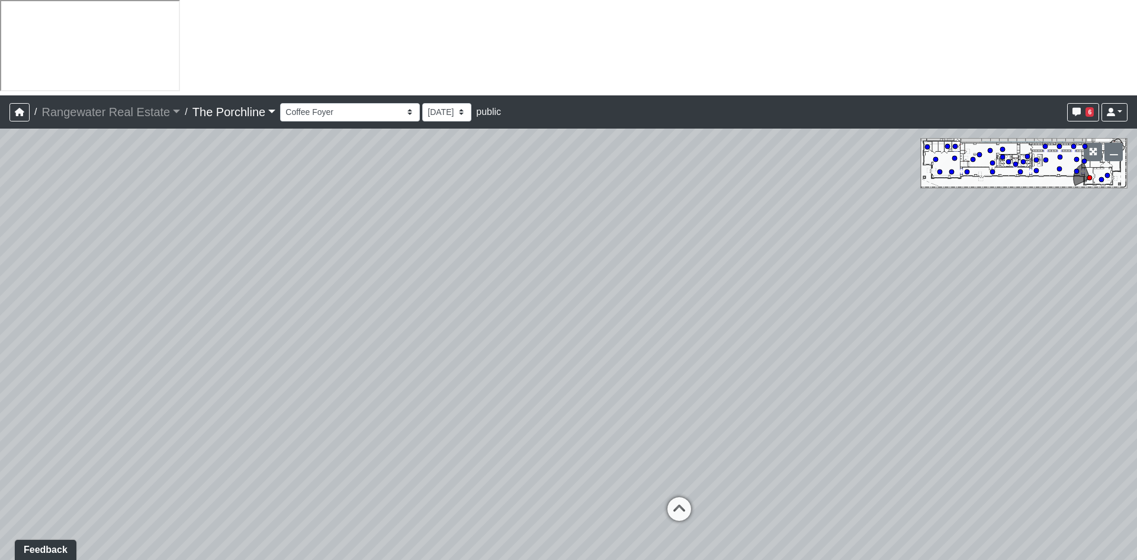
drag, startPoint x: 357, startPoint y: 303, endPoint x: 793, endPoint y: 261, distance: 438.6
click at [793, 261] on div "Loading... Seating Loading... Mailroom Entry Loading... Lounge Entry Loading...…" at bounding box center [568, 392] width 1137 height 527
drag, startPoint x: 235, startPoint y: 311, endPoint x: 456, endPoint y: 550, distance: 325.7
click at [456, 550] on div "Loading... Seating Loading... Mailroom Entry Loading... Lounge Entry Loading...…" at bounding box center [568, 392] width 1137 height 527
drag, startPoint x: 727, startPoint y: 203, endPoint x: -354, endPoint y: -52, distance: 1110.0
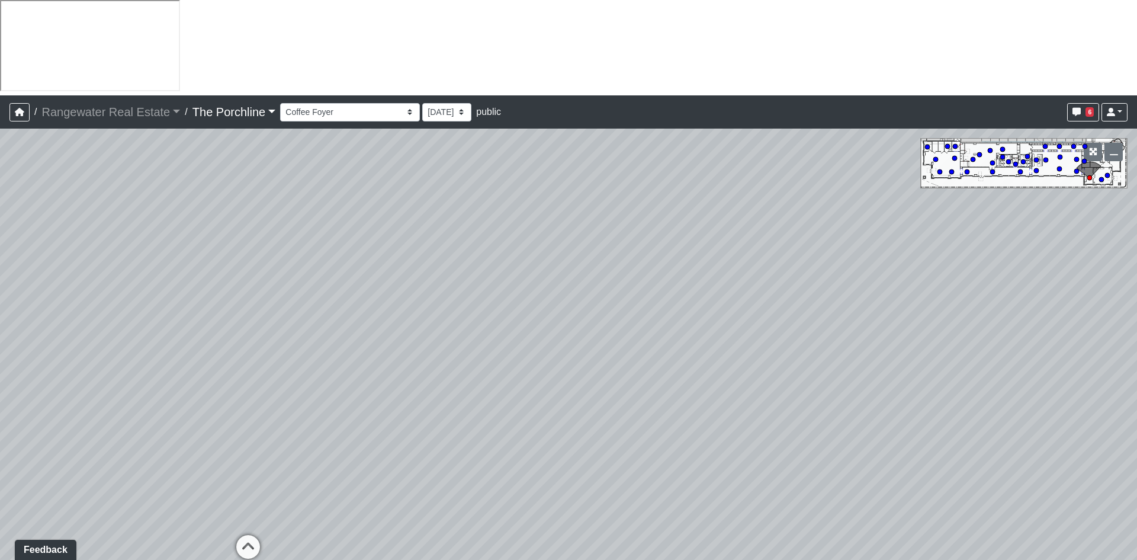
click at [0, 0] on html "/ Rangewater Real Estate Rangewater Real Estate Loading... / The Porchline The …" at bounding box center [568, 334] width 1137 height 669
click at [251, 533] on icon at bounding box center [256, 551] width 36 height 36
drag, startPoint x: 311, startPoint y: 358, endPoint x: 735, endPoint y: 393, distance: 425.1
click at [736, 393] on div "Loading... Seating Loading... Mailroom Entry Loading... Lounge Entry Loading...…" at bounding box center [568, 392] width 1137 height 527
click at [384, 475] on icon at bounding box center [388, 493] width 36 height 36
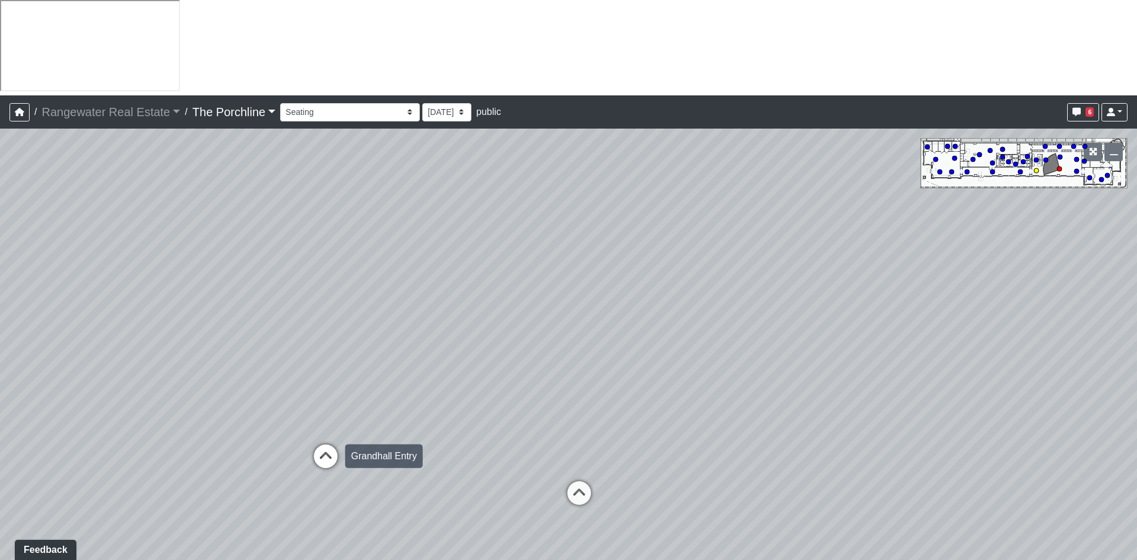
click at [328, 444] on icon at bounding box center [326, 462] width 36 height 36
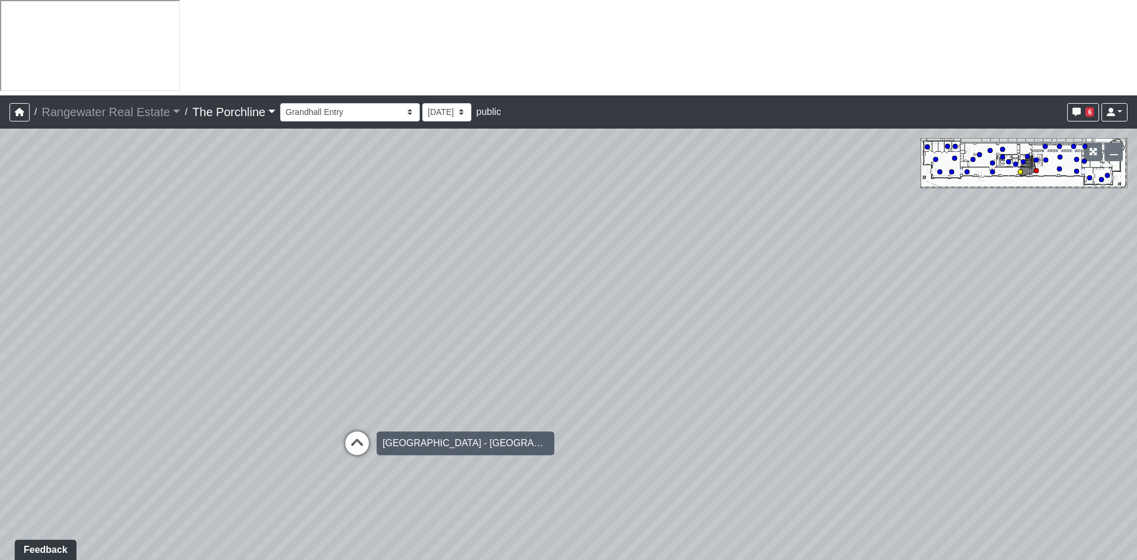
click at [355, 431] on icon at bounding box center [357, 449] width 36 height 36
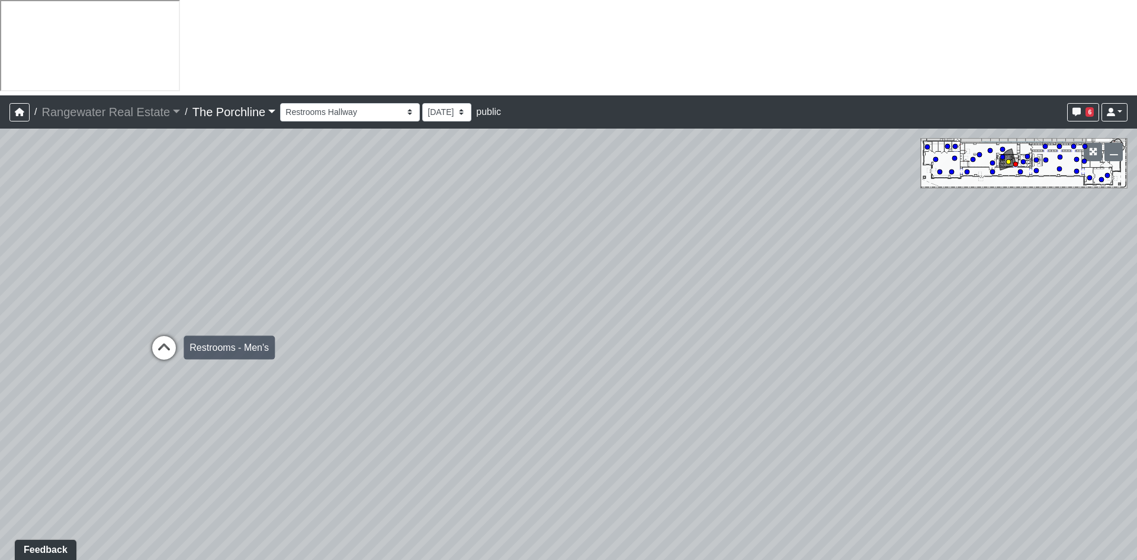
click at [159, 336] on icon at bounding box center [164, 354] width 36 height 36
drag, startPoint x: 592, startPoint y: 373, endPoint x: 44, endPoint y: 274, distance: 556.2
click at [44, 274] on div "Loading... Seating Loading... Mailroom Entry Loading... Lounge Entry Loading...…" at bounding box center [568, 392] width 1137 height 527
drag, startPoint x: 641, startPoint y: 367, endPoint x: 66, endPoint y: 155, distance: 612.7
click at [66, 155] on div "Loading... Seating Loading... Mailroom Entry Loading... Lounge Entry Loading...…" at bounding box center [568, 392] width 1137 height 527
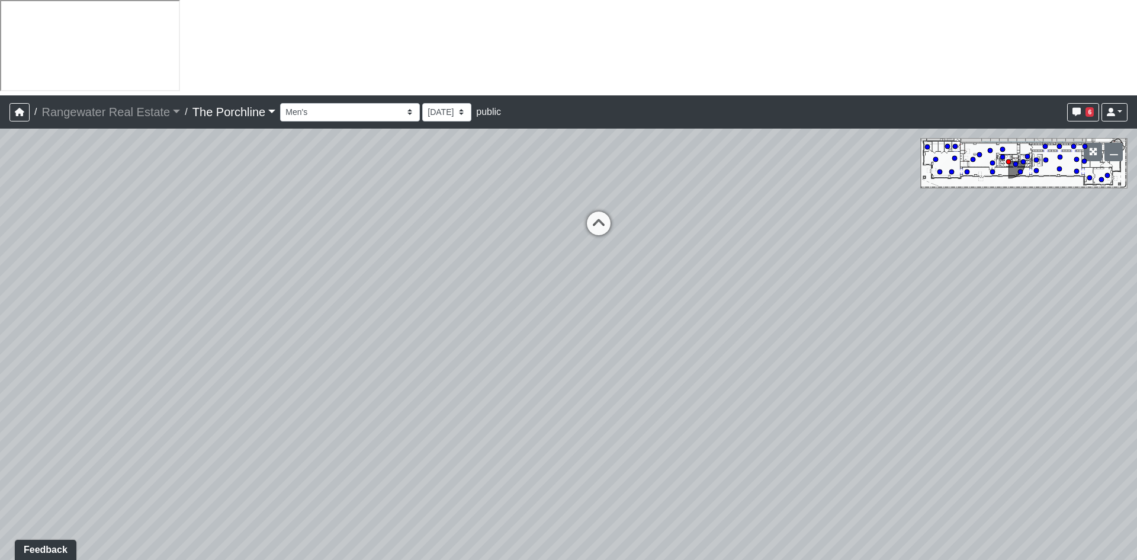
drag, startPoint x: 685, startPoint y: 220, endPoint x: 17, endPoint y: 313, distance: 674.7
click at [17, 313] on div "Loading... Seating Loading... Mailroom Entry Loading... Lounge Entry Loading...…" at bounding box center [568, 392] width 1137 height 527
click at [601, 211] on icon at bounding box center [599, 229] width 36 height 36
drag, startPoint x: 691, startPoint y: 244, endPoint x: 575, endPoint y: 509, distance: 288.9
click at [575, 509] on div "Loading... Seating Loading... Mailroom Entry Loading... Lounge Entry Loading...…" at bounding box center [568, 392] width 1137 height 527
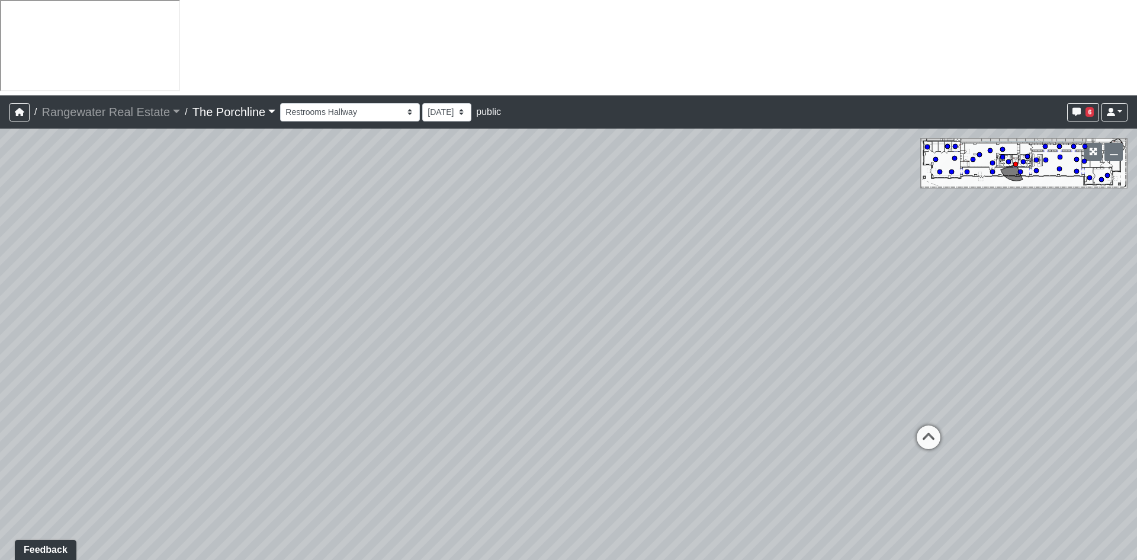
drag, startPoint x: 726, startPoint y: 98, endPoint x: 164, endPoint y: -52, distance: 581.8
click at [164, 0] on html "/ Rangewater Real Estate Rangewater Real Estate Loading... / The Porchline The …" at bounding box center [568, 334] width 1137 height 669
drag, startPoint x: 463, startPoint y: 323, endPoint x: 444, endPoint y: 277, distance: 49.9
click at [444, 277] on div "Loading... Seating Loading... Mailroom Entry Loading... Lounge Entry Loading...…" at bounding box center [568, 392] width 1137 height 527
click at [427, 510] on icon at bounding box center [426, 528] width 36 height 36
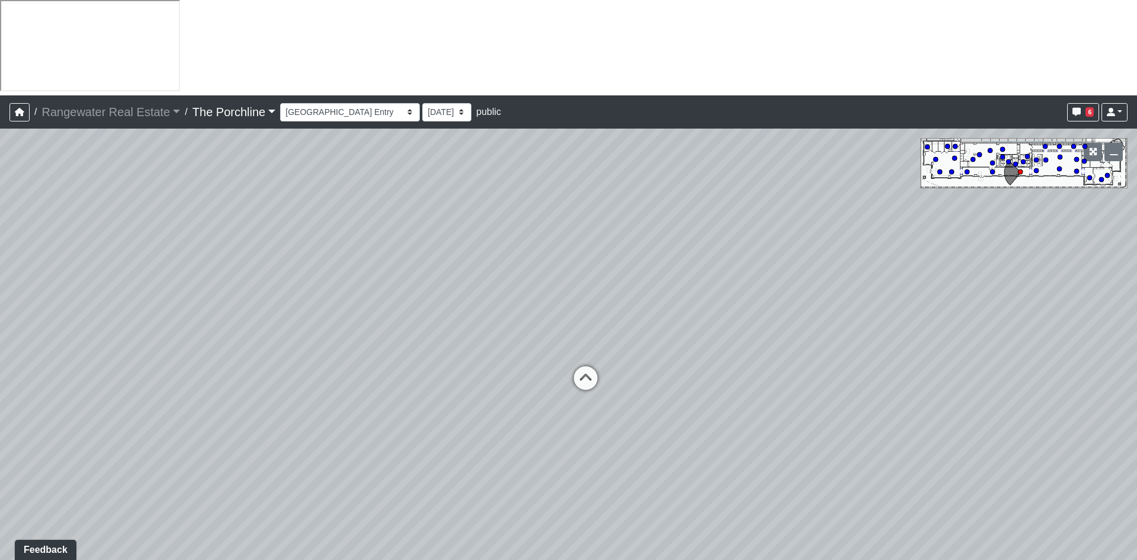
drag, startPoint x: 916, startPoint y: 277, endPoint x: 390, endPoint y: 280, distance: 525.5
click at [386, 278] on div "Loading... Seating Loading... Mailroom Entry Loading... Lounge Entry Loading...…" at bounding box center [568, 392] width 1137 height 527
click at [588, 367] on icon at bounding box center [586, 385] width 36 height 36
click at [588, 373] on icon at bounding box center [586, 391] width 36 height 36
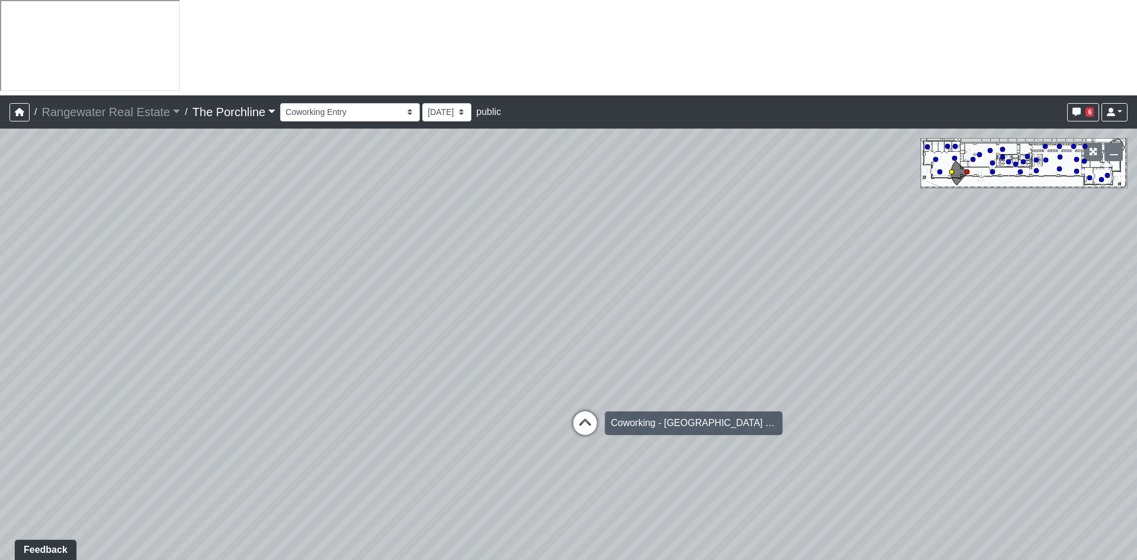
click at [588, 411] on icon at bounding box center [586, 429] width 36 height 36
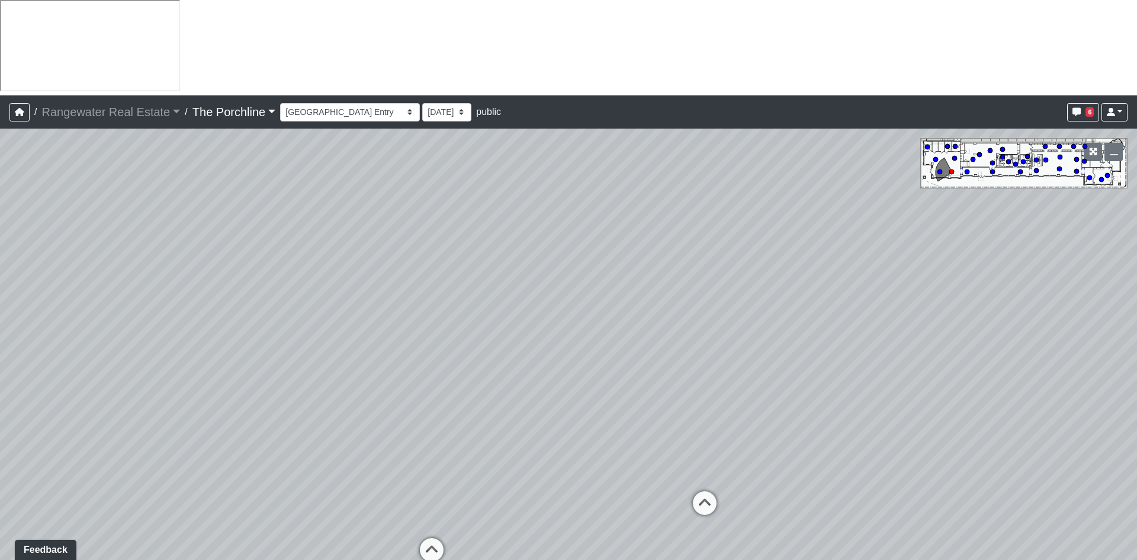
drag, startPoint x: 688, startPoint y: 166, endPoint x: 508, endPoint y: 261, distance: 203.5
click at [508, 261] on div "Loading... Seating Loading... Mailroom Entry Loading... Lounge Entry Loading...…" at bounding box center [568, 392] width 1137 height 527
drag, startPoint x: 899, startPoint y: 309, endPoint x: 477, endPoint y: 215, distance: 432.2
click at [477, 215] on div "Loading... Seating Loading... Mailroom Entry Loading... Lounge Entry Loading...…" at bounding box center [568, 392] width 1137 height 527
drag, startPoint x: 899, startPoint y: 331, endPoint x: 334, endPoint y: 336, distance: 565.2
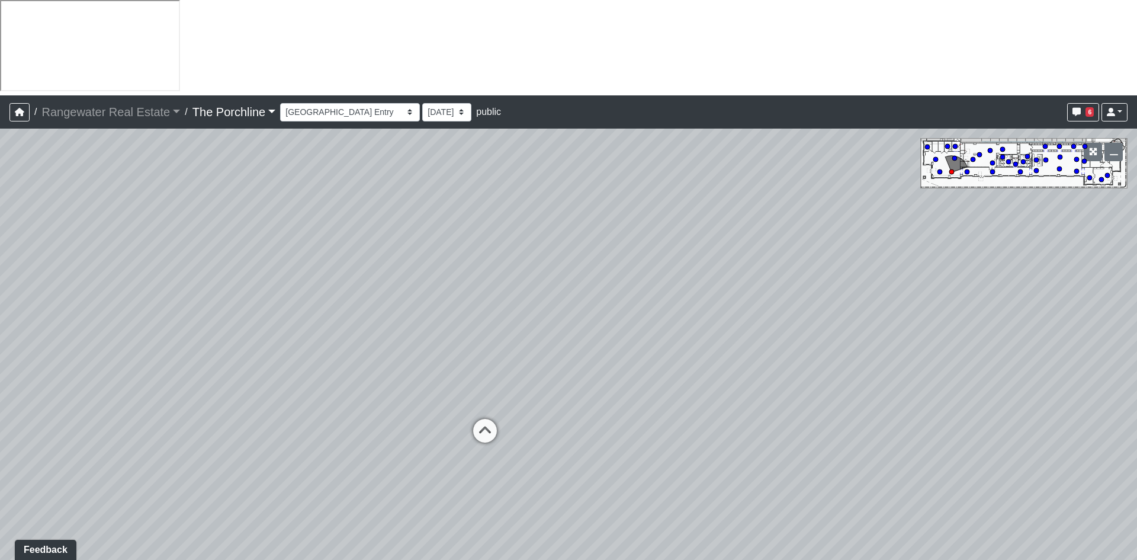
click at [334, 336] on div "Loading... Seating Loading... Mailroom Entry Loading... Lounge Entry Loading...…" at bounding box center [568, 392] width 1137 height 527
drag, startPoint x: 904, startPoint y: 300, endPoint x: 277, endPoint y: 320, distance: 627.1
click at [277, 320] on div "Loading... Seating Loading... Mailroom Entry Loading... Lounge Entry Loading...…" at bounding box center [568, 392] width 1137 height 527
click at [576, 429] on icon at bounding box center [569, 447] width 36 height 36
click at [570, 390] on icon at bounding box center [569, 408] width 36 height 36
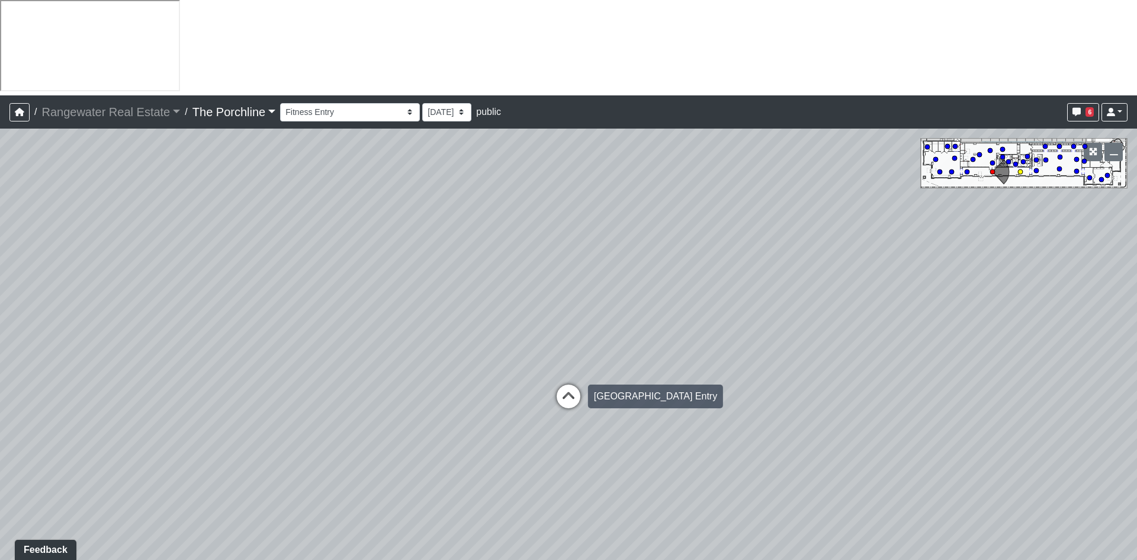
click at [566, 384] on icon at bounding box center [569, 402] width 36 height 36
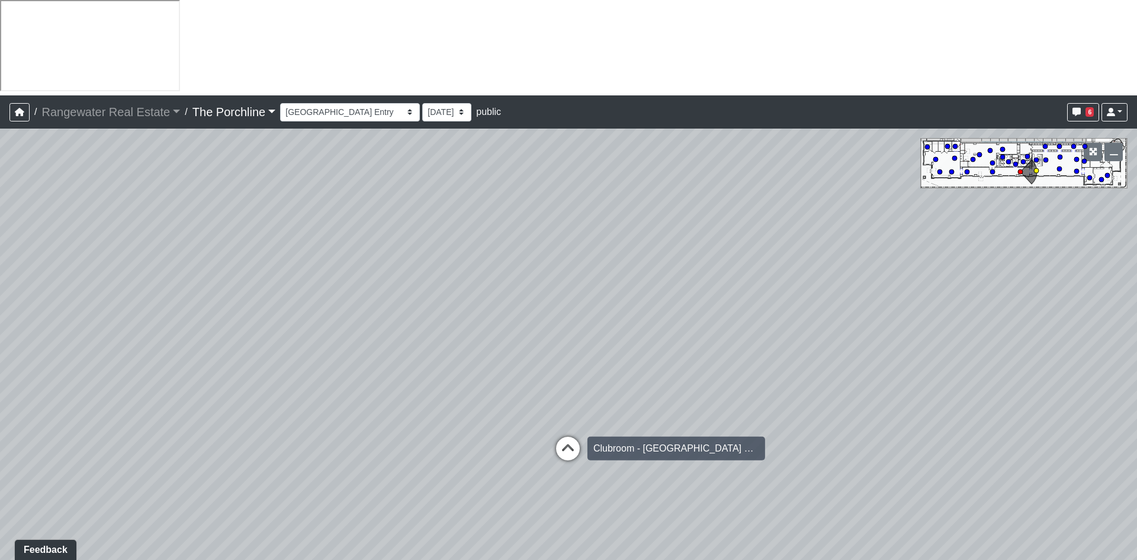
click at [568, 437] on icon at bounding box center [568, 455] width 36 height 36
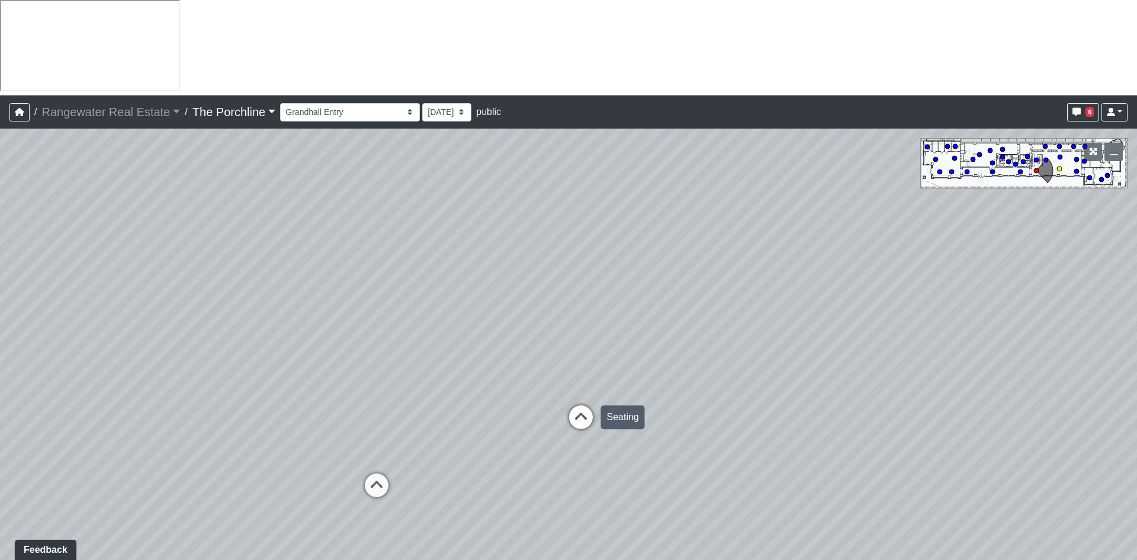
click at [585, 405] on icon at bounding box center [581, 423] width 36 height 36
select select "sUvpst88heNCuz7YXvRQEB"
drag, startPoint x: 226, startPoint y: 264, endPoint x: 881, endPoint y: 292, distance: 655.2
click at [900, 286] on div "Loading... Seating Loading... Mailroom Entry Loading... Lounge Entry Loading...…" at bounding box center [568, 392] width 1137 height 527
drag, startPoint x: 534, startPoint y: 328, endPoint x: 917, endPoint y: 339, distance: 382.9
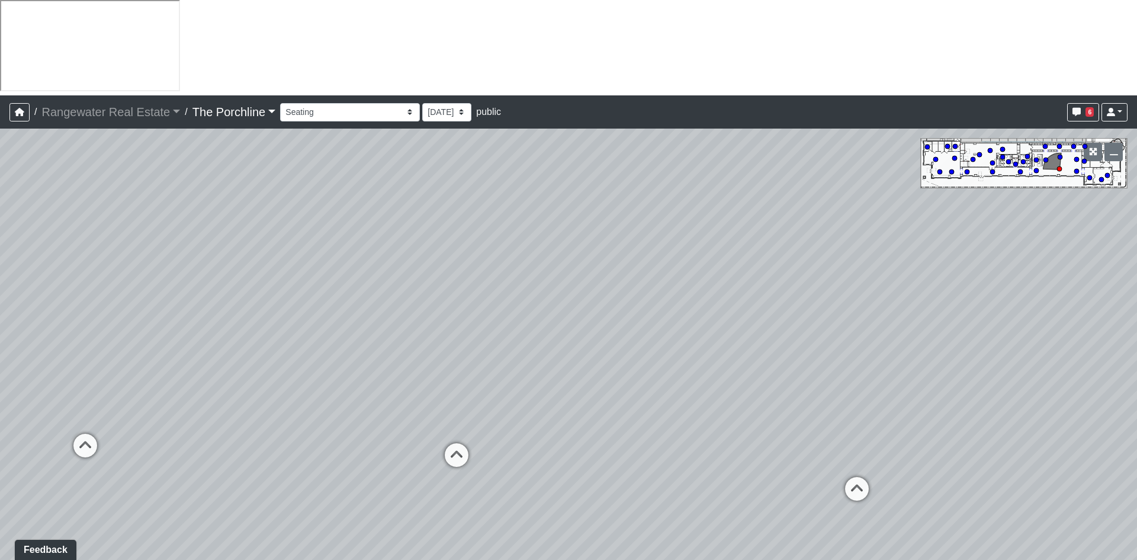
click at [946, 331] on div "Loading... Seating Loading... Mailroom Entry Loading... Lounge Entry Loading...…" at bounding box center [568, 392] width 1137 height 527
drag, startPoint x: 351, startPoint y: 325, endPoint x: 536, endPoint y: 300, distance: 186.4
click at [536, 300] on div "Loading... Seating Loading... Mailroom Entry Loading... Lounge Entry Loading...…" at bounding box center [568, 392] width 1137 height 527
